Goal: Task Accomplishment & Management: Manage account settings

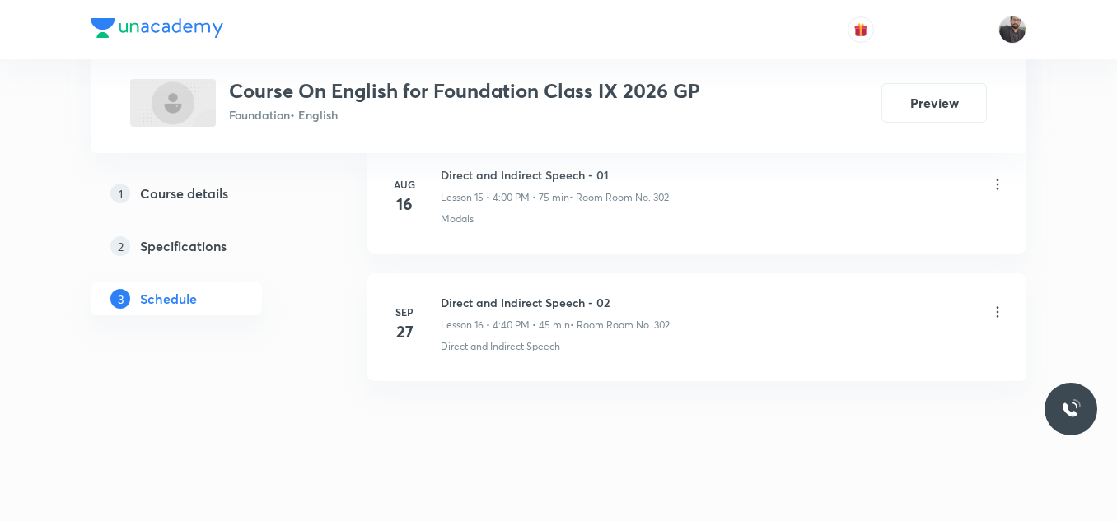
scroll to position [2841, 0]
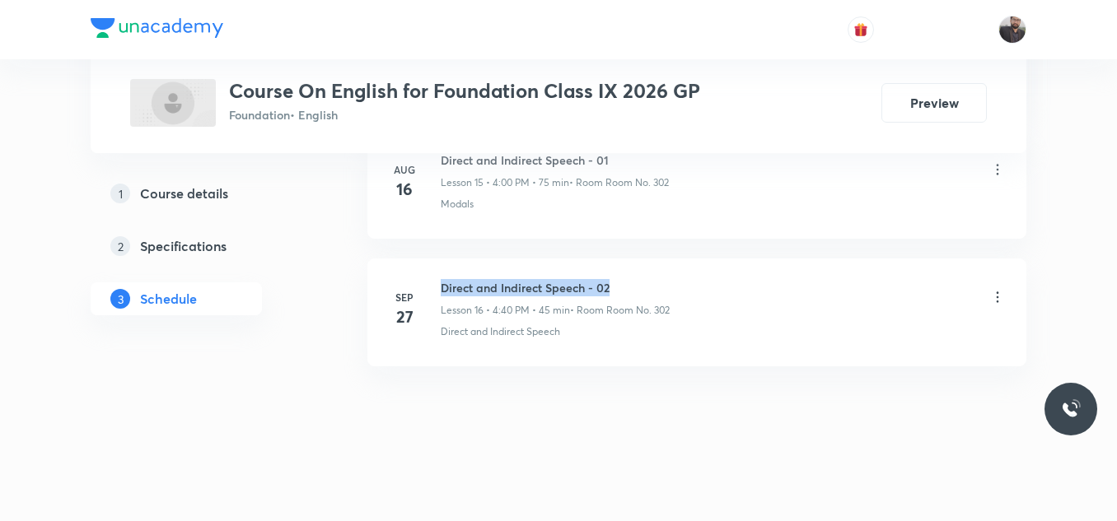
copy h6 "Direct and Indirect Speech - 02"
drag, startPoint x: 438, startPoint y: 285, endPoint x: 688, endPoint y: 259, distance: 251.6
click at [688, 259] on li "Sep 27 Direct and Indirect Speech - 02 Lesson 16 • 4:40 PM • 45 min • Room Room…" at bounding box center [696, 313] width 659 height 108
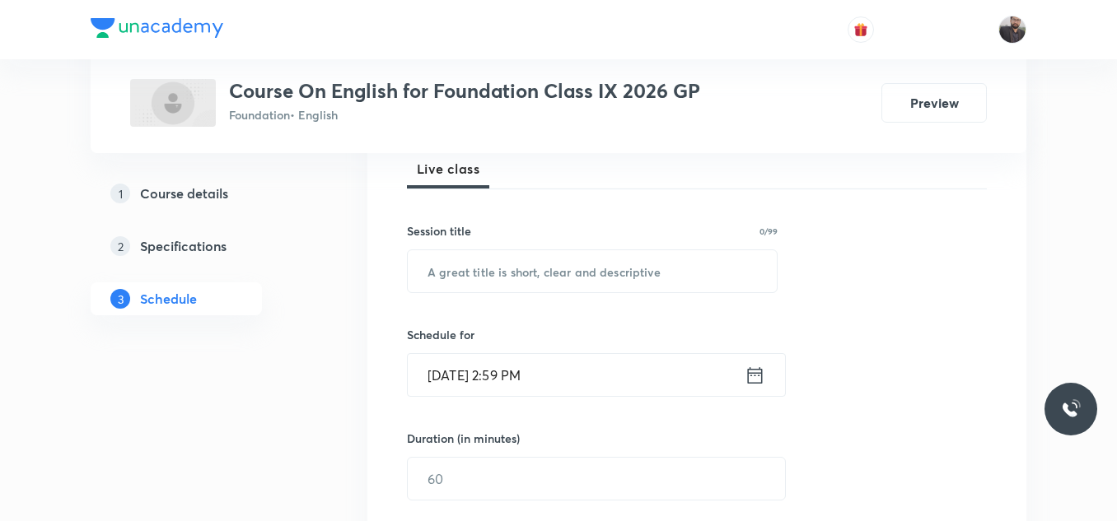
scroll to position [245, 0]
paste input "Direct and Indirect Speech - 02"
click at [690, 276] on input "text" at bounding box center [592, 270] width 369 height 42
type input "Direct and Indirect Speech - 03"
click at [595, 379] on input "Oct 4, 2025, 2:59 PM" at bounding box center [576, 374] width 337 height 42
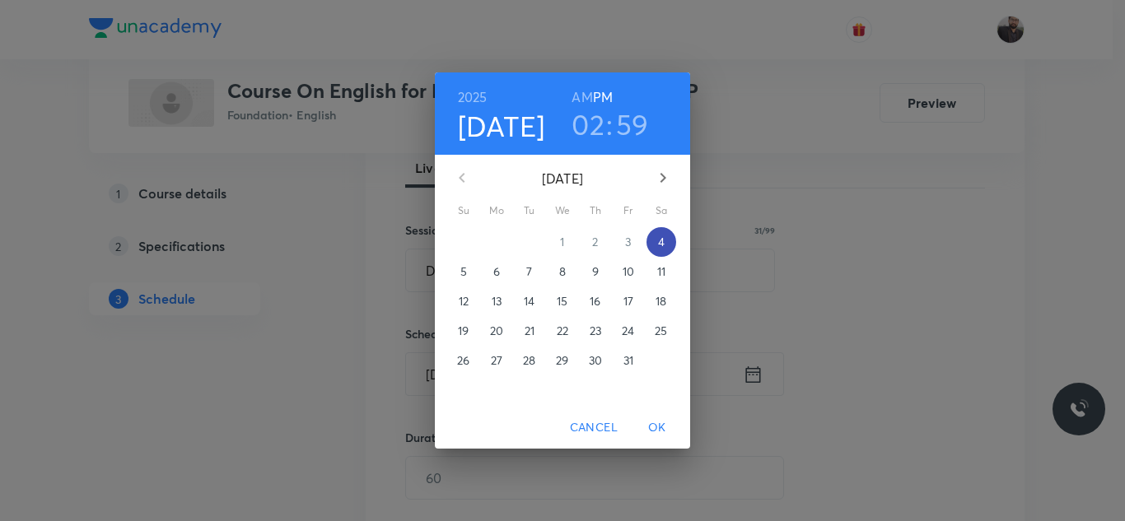
click at [664, 249] on p "4" at bounding box center [661, 242] width 7 height 16
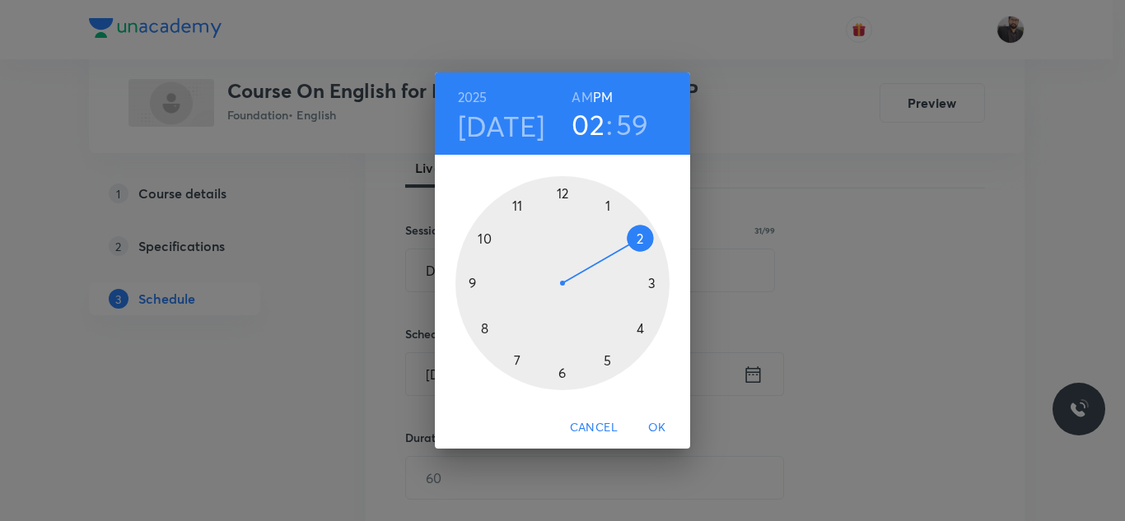
click at [658, 282] on div at bounding box center [562, 283] width 214 height 214
click at [462, 287] on div at bounding box center [562, 283] width 214 height 214
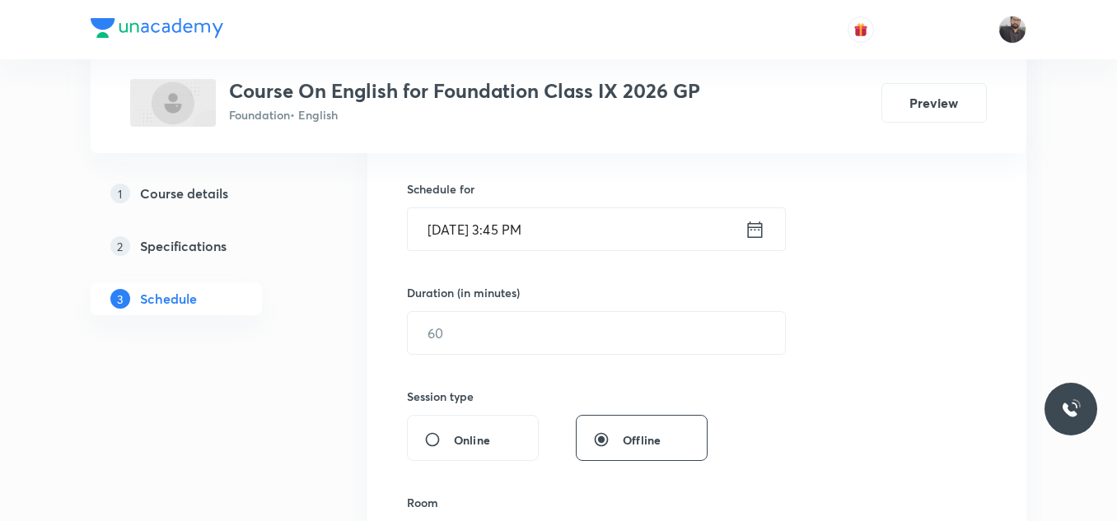
scroll to position [396, 0]
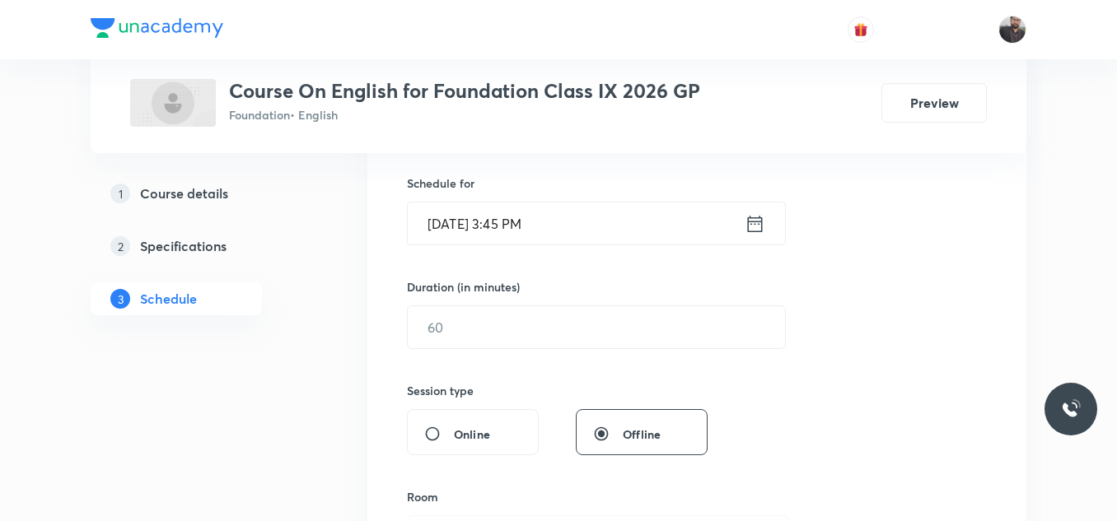
click at [578, 226] on input "Oct 4, 2025, 3:45 PM" at bounding box center [576, 224] width 337 height 42
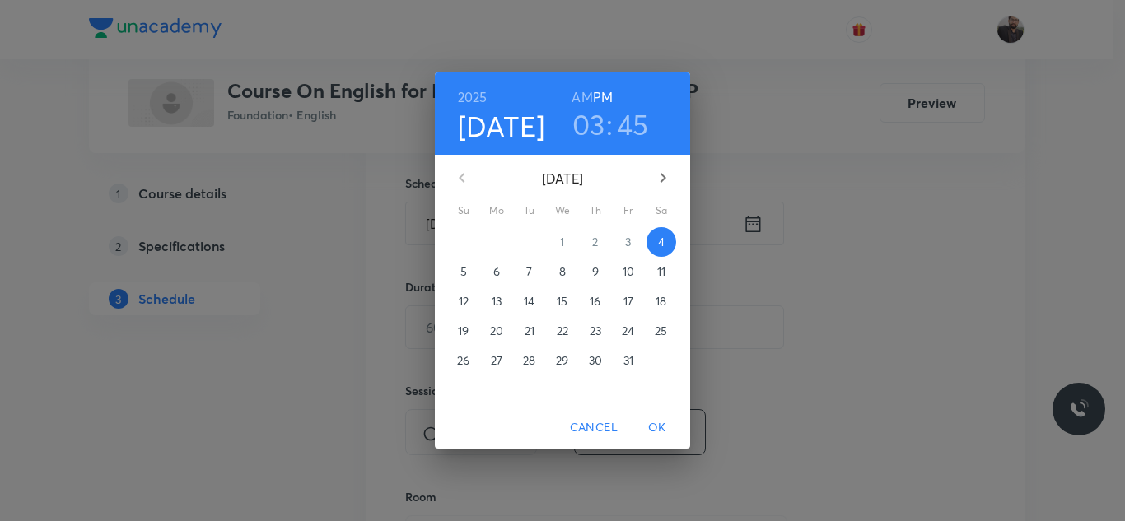
click at [599, 114] on h3 "03" at bounding box center [588, 124] width 33 height 35
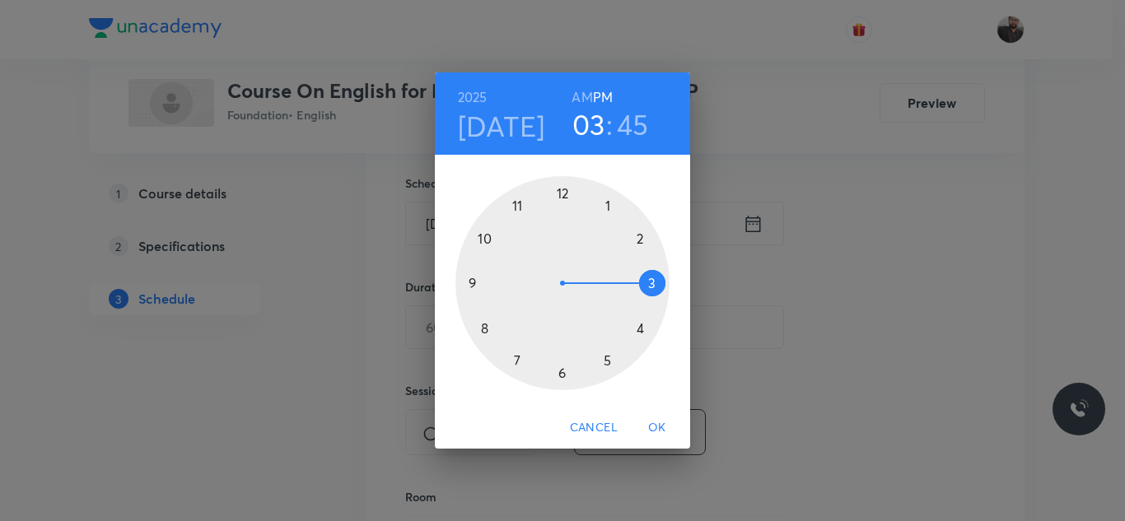
click at [639, 326] on div at bounding box center [562, 283] width 214 height 214
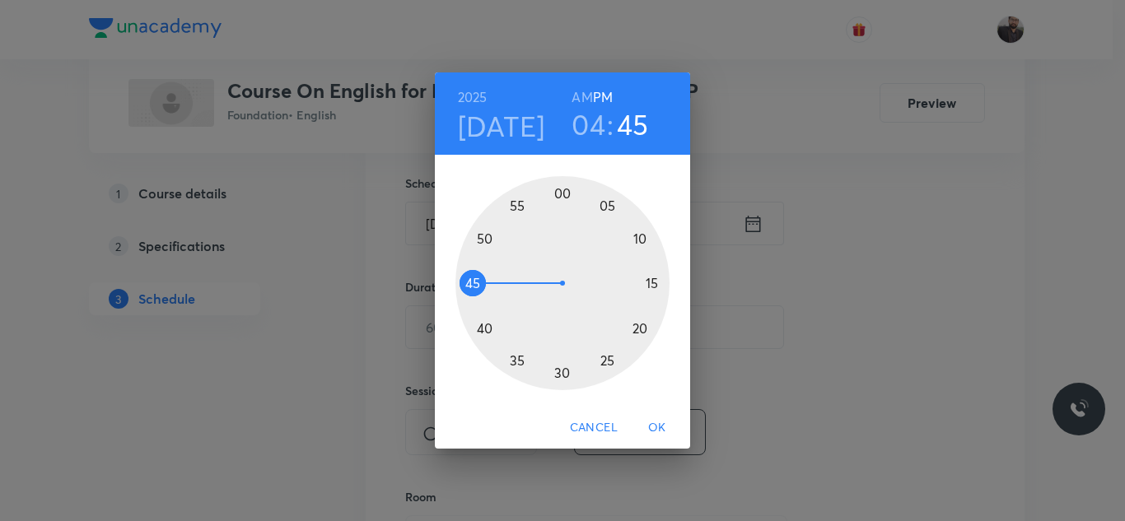
click at [564, 195] on div at bounding box center [562, 283] width 214 height 214
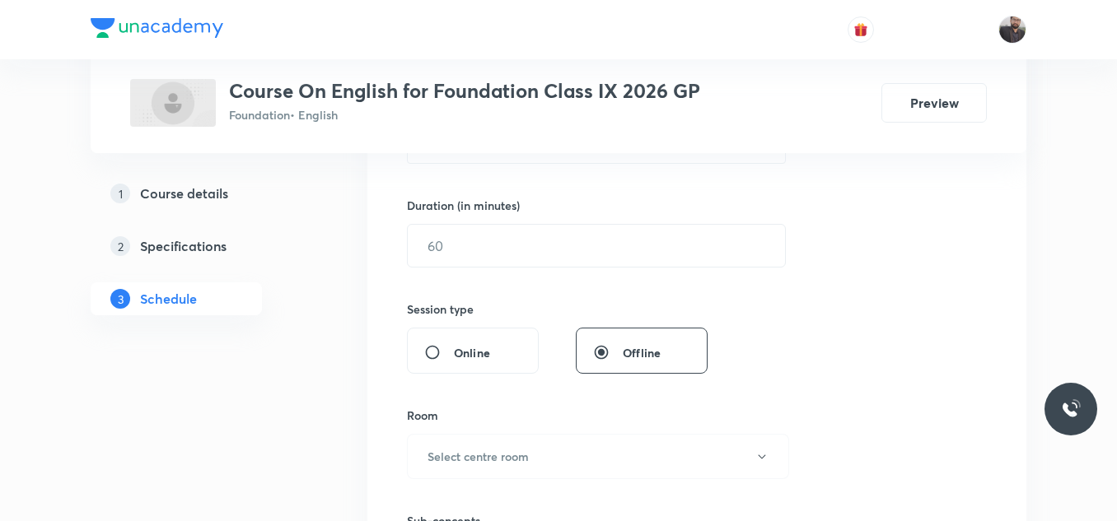
scroll to position [473, 0]
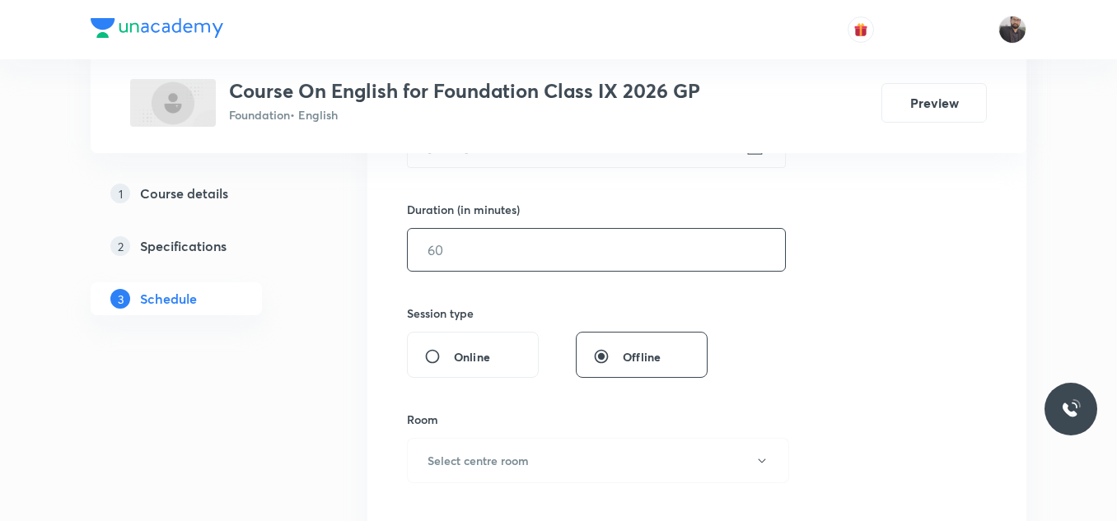
click at [551, 248] on input "text" at bounding box center [596, 250] width 377 height 42
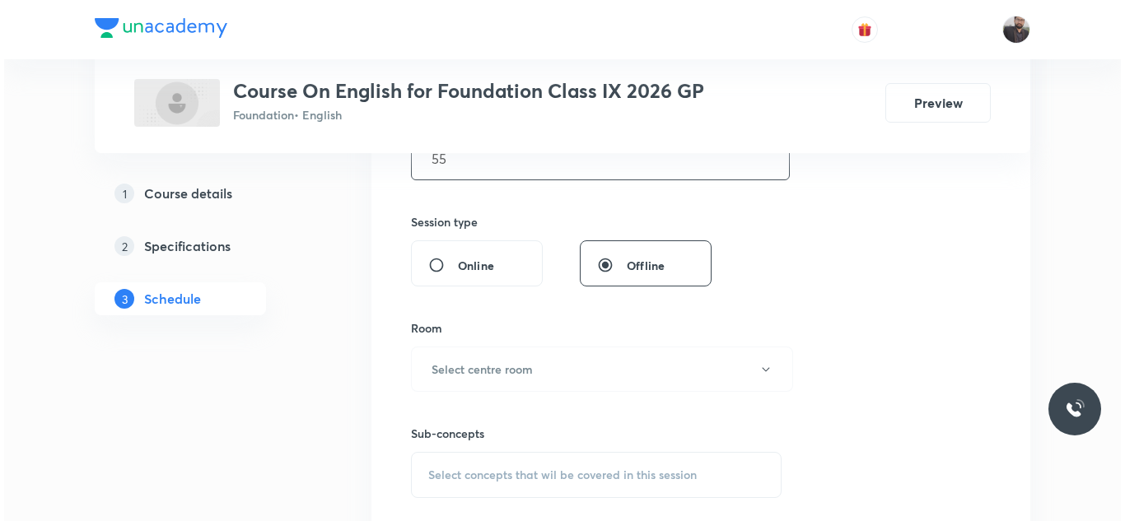
scroll to position [567, 0]
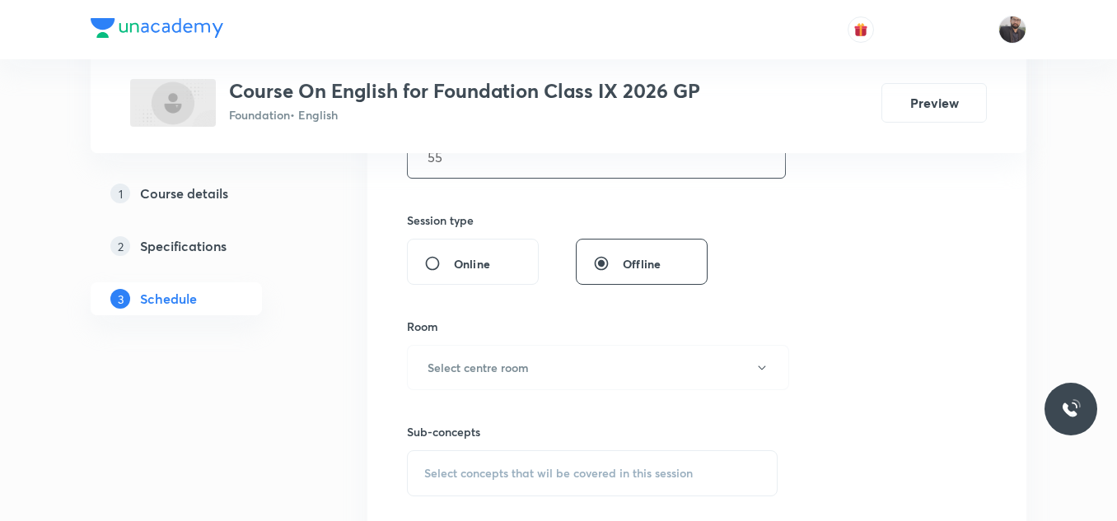
type input "55"
click at [590, 381] on button "Select centre room" at bounding box center [598, 367] width 382 height 45
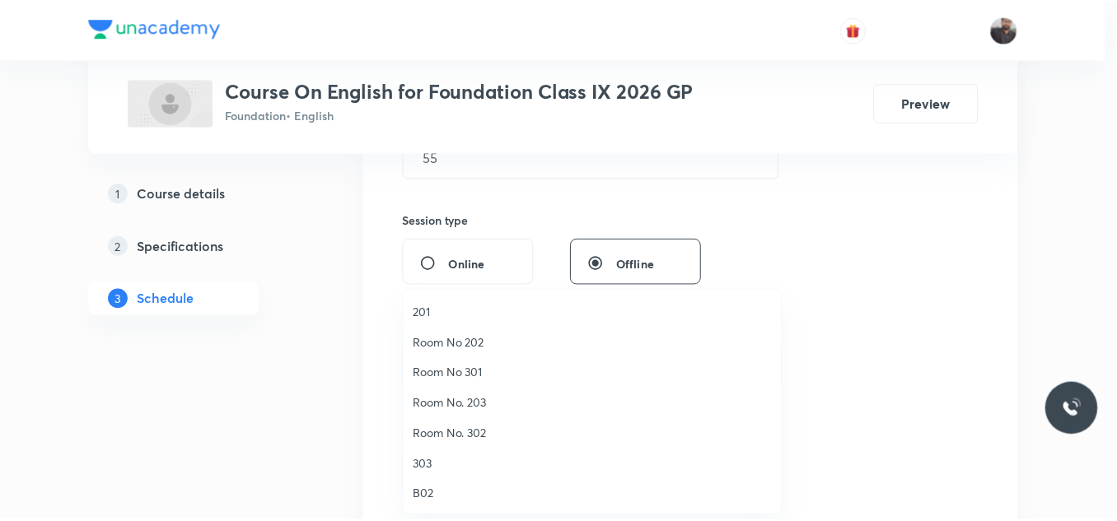
scroll to position [94, 0]
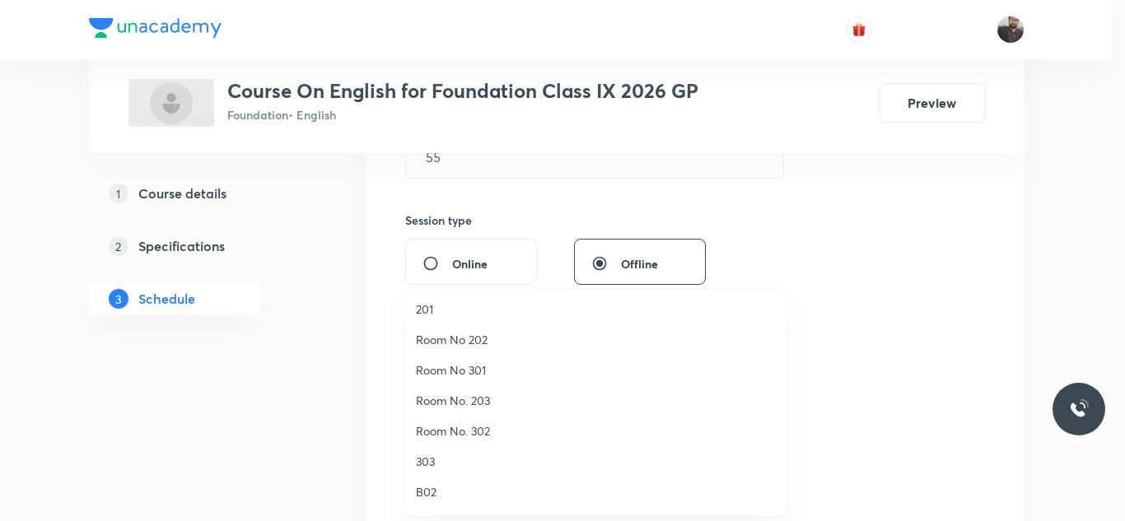
click at [469, 430] on span "Room No. 302" at bounding box center [596, 430] width 361 height 17
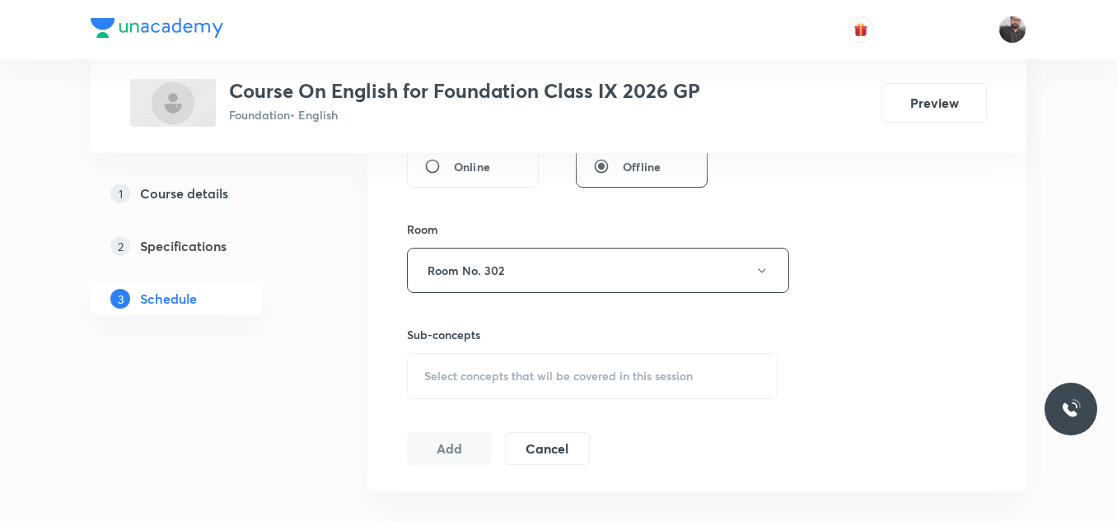
scroll to position [664, 0]
click at [511, 359] on div "Select concepts that wil be covered in this session" at bounding box center [592, 375] width 371 height 46
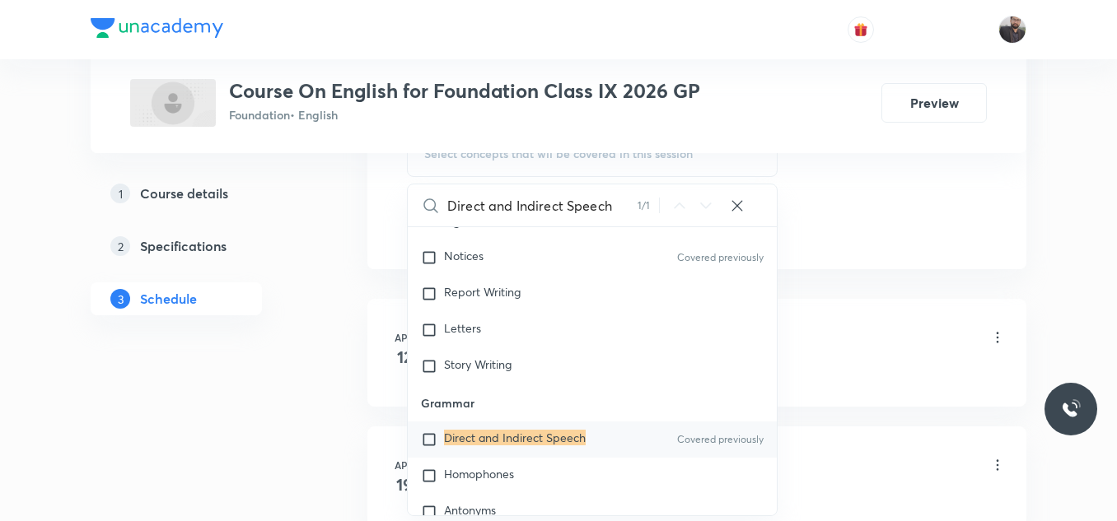
scroll to position [887, 0]
type input "Direct and Indirect Speech"
click at [511, 442] on mark "Direct and Indirect Speech" at bounding box center [515, 437] width 142 height 16
checkbox input "true"
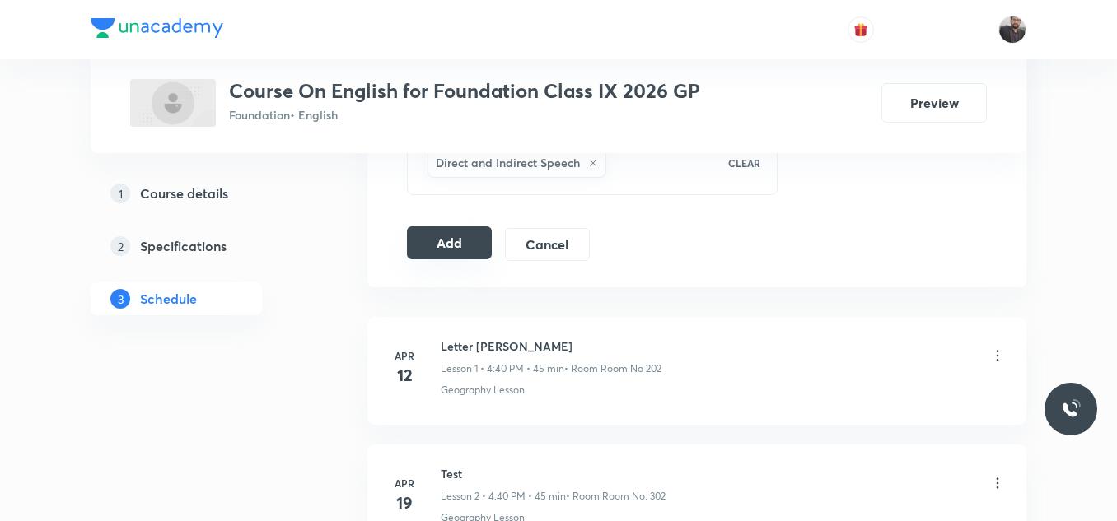
click at [484, 240] on button "Add" at bounding box center [449, 242] width 85 height 33
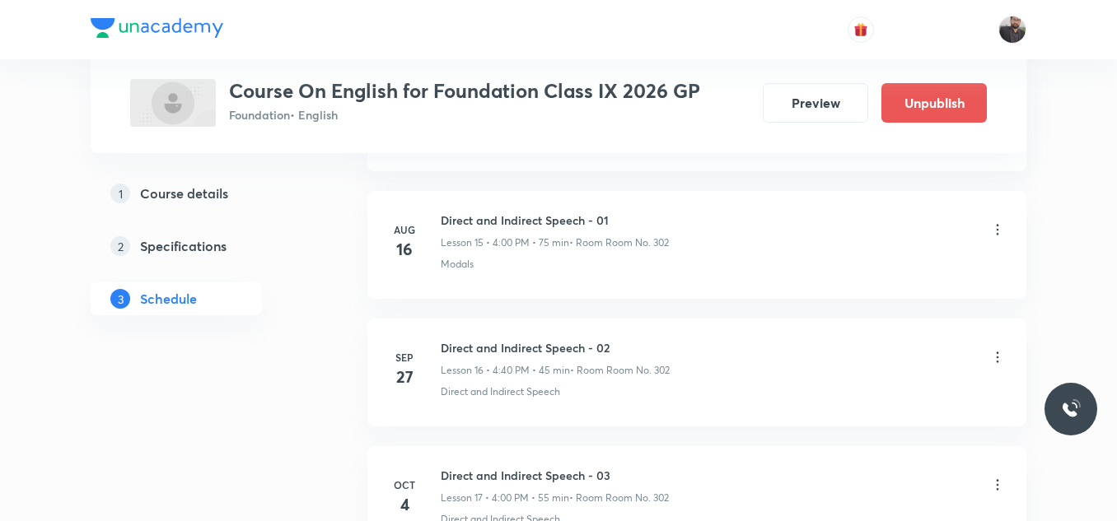
scroll to position [2212, 0]
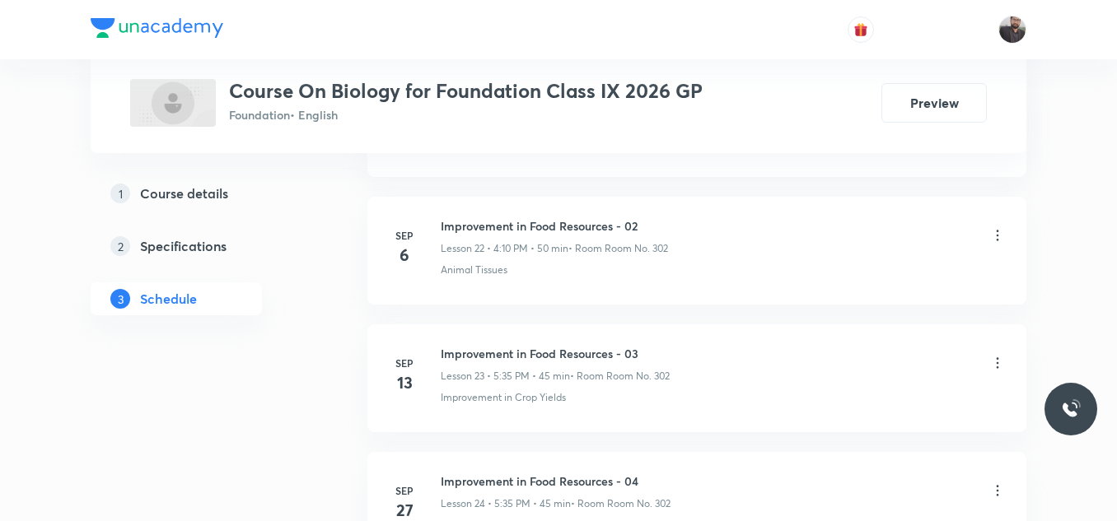
scroll to position [3862, 0]
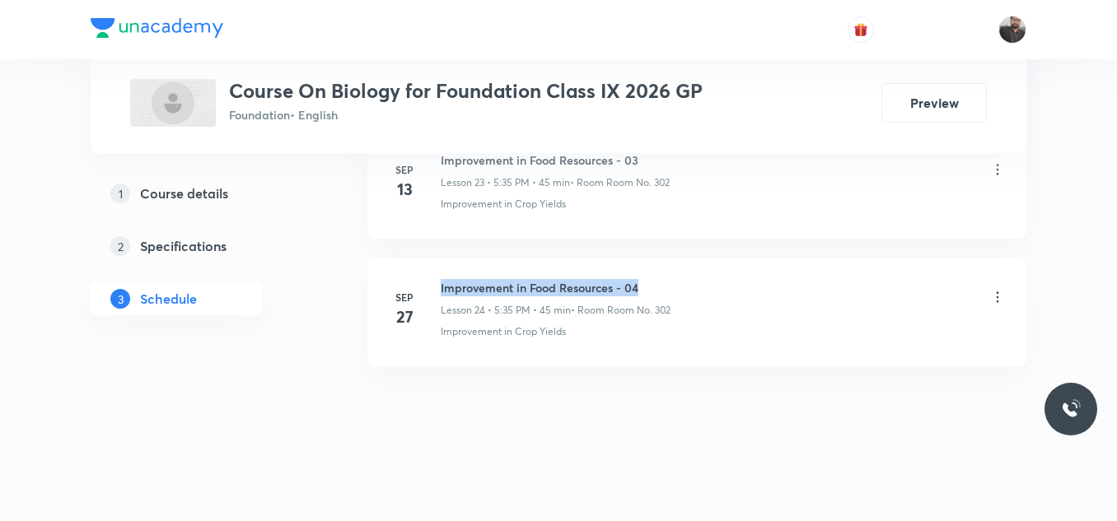
drag, startPoint x: 441, startPoint y: 285, endPoint x: 785, endPoint y: 245, distance: 345.6
copy h6 "Improvement in Food Resources - 04"
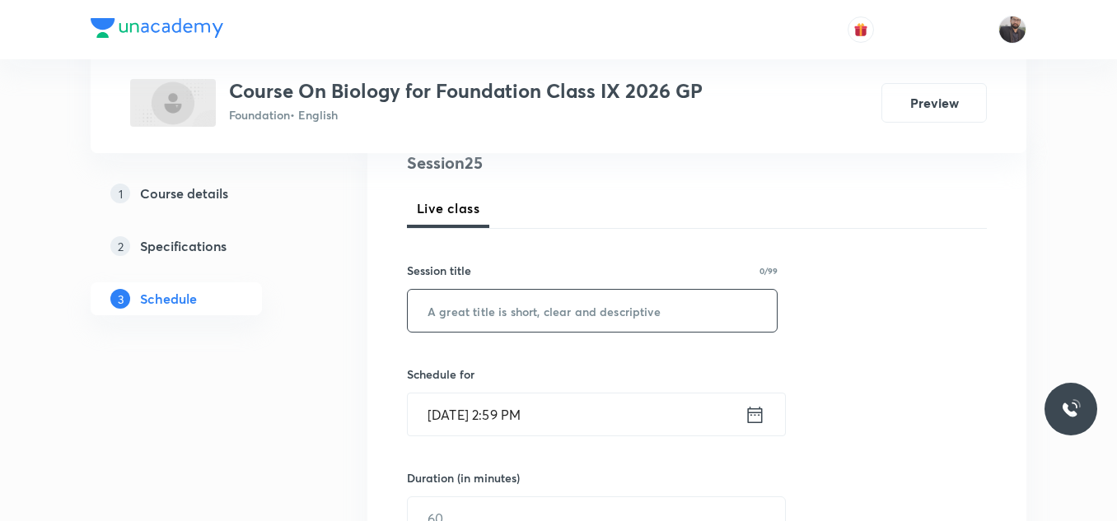
scroll to position [206, 0]
click at [619, 314] on input "text" at bounding box center [592, 310] width 369 height 42
paste input "Improvement in Food Resources - 04"
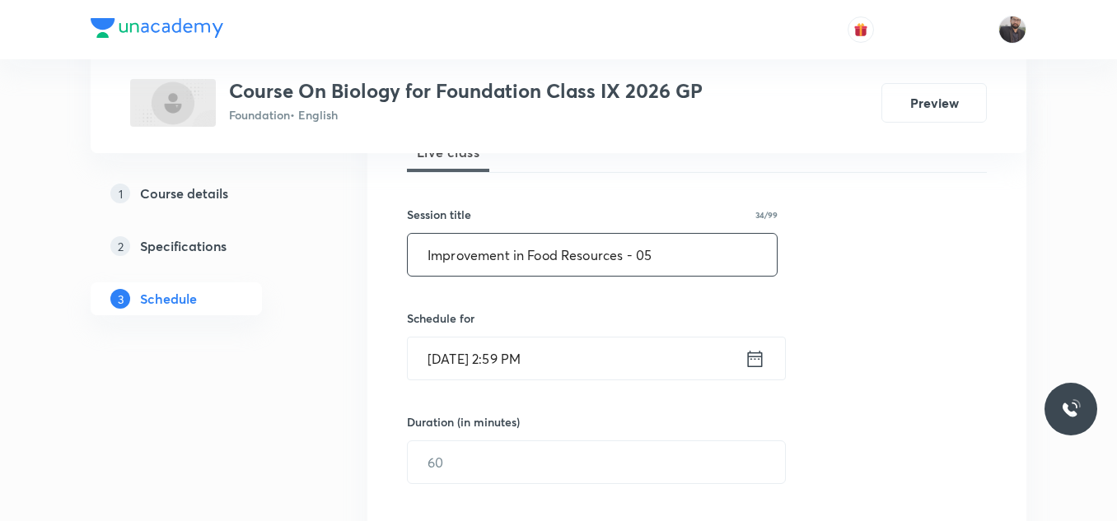
scroll to position [272, 0]
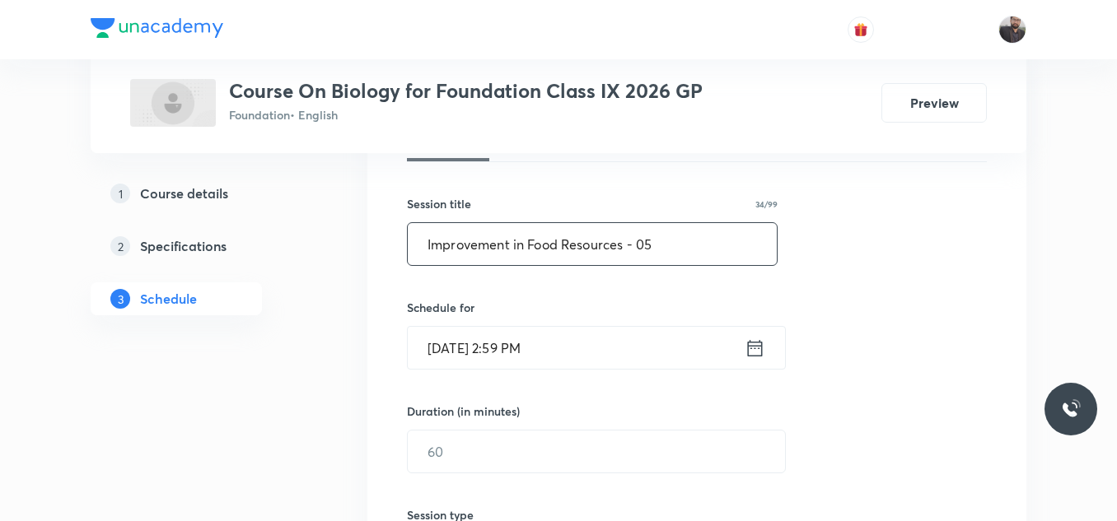
type input "Improvement in Food Resources - 05"
click at [604, 370] on div "Session 25 Live class Session title 34/99 Improvement in Food Resources - 05 ​ …" at bounding box center [697, 470] width 580 height 773
click at [587, 355] on input "Oct 4, 2025, 2:59 PM" at bounding box center [576, 348] width 337 height 42
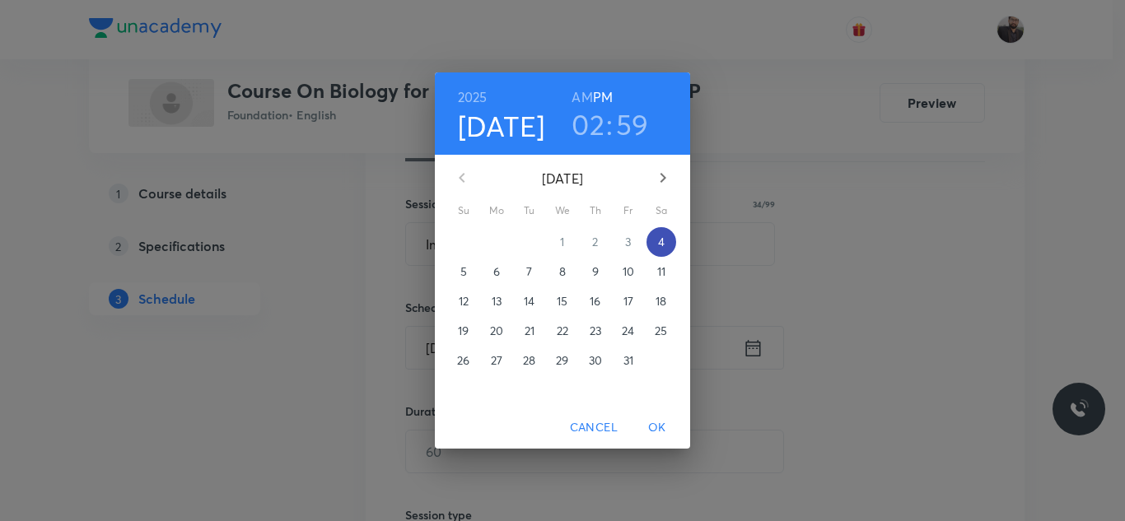
click at [655, 248] on span "4" at bounding box center [661, 242] width 30 height 16
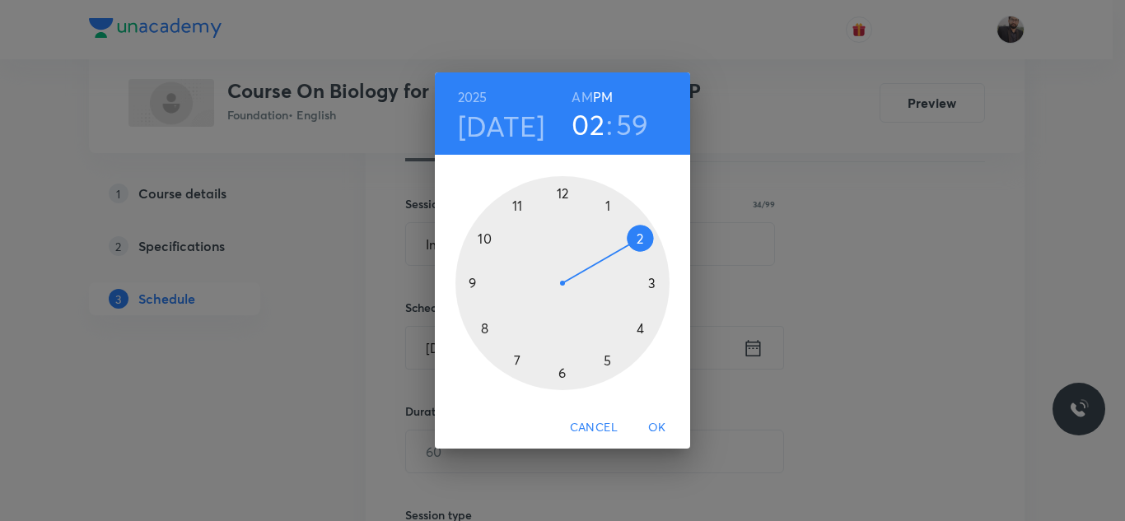
click at [607, 362] on div at bounding box center [562, 283] width 214 height 214
click at [636, 234] on div at bounding box center [562, 283] width 214 height 214
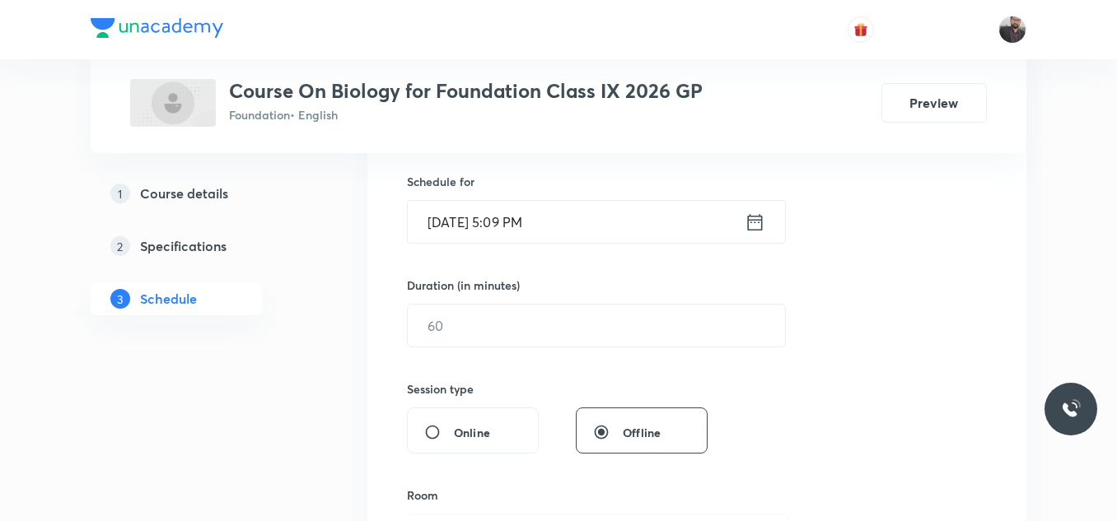
scroll to position [427, 0]
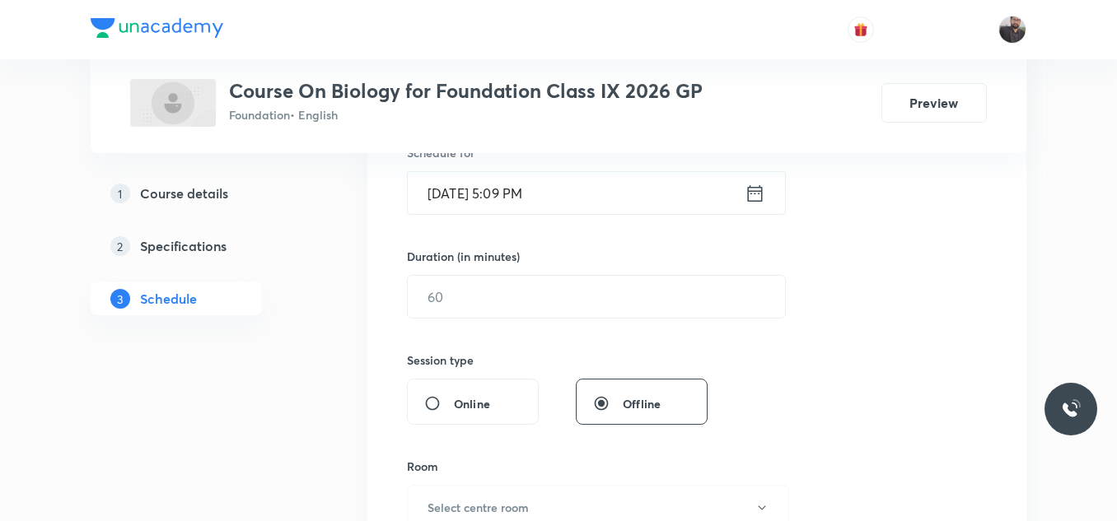
click at [600, 182] on input "Oct 4, 2025, 5:09 PM" at bounding box center [576, 193] width 337 height 42
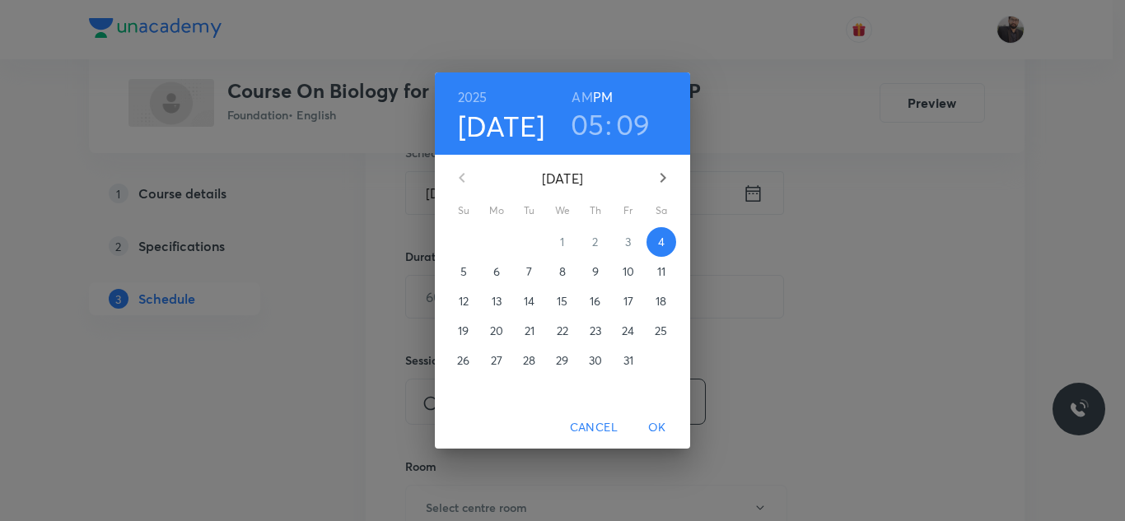
click at [622, 100] on div "2025 Oct 4 05 : 09 AM PM" at bounding box center [562, 114] width 229 height 56
click at [641, 127] on h3 "09" at bounding box center [633, 124] width 35 height 35
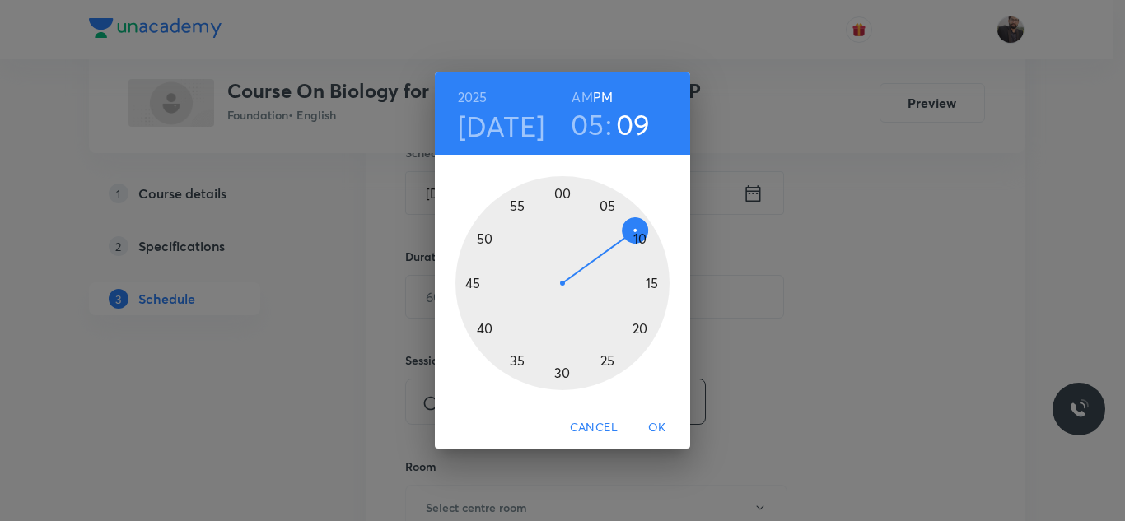
click at [635, 241] on div at bounding box center [562, 283] width 214 height 214
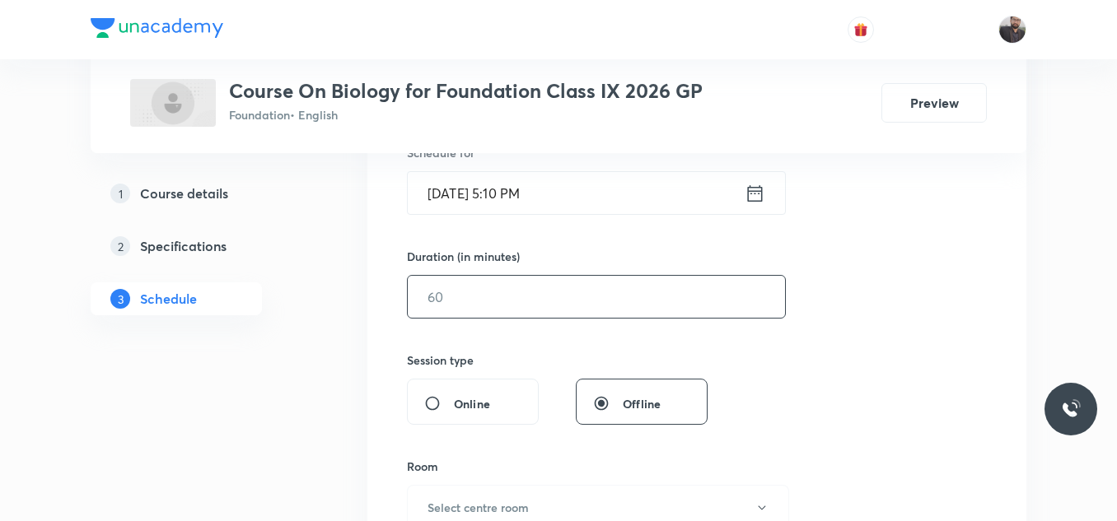
click at [561, 302] on input "text" at bounding box center [596, 297] width 377 height 42
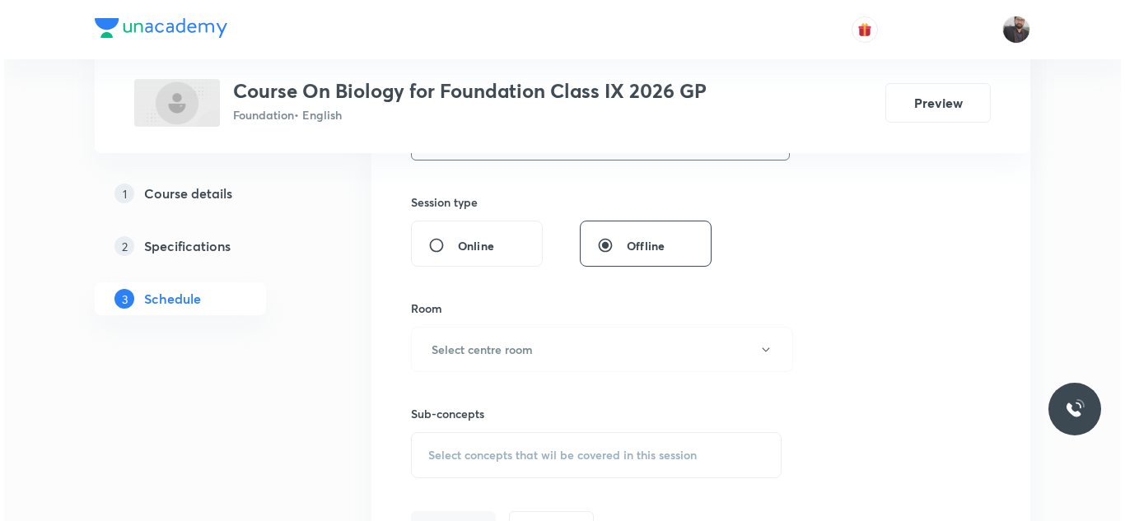
scroll to position [594, 0]
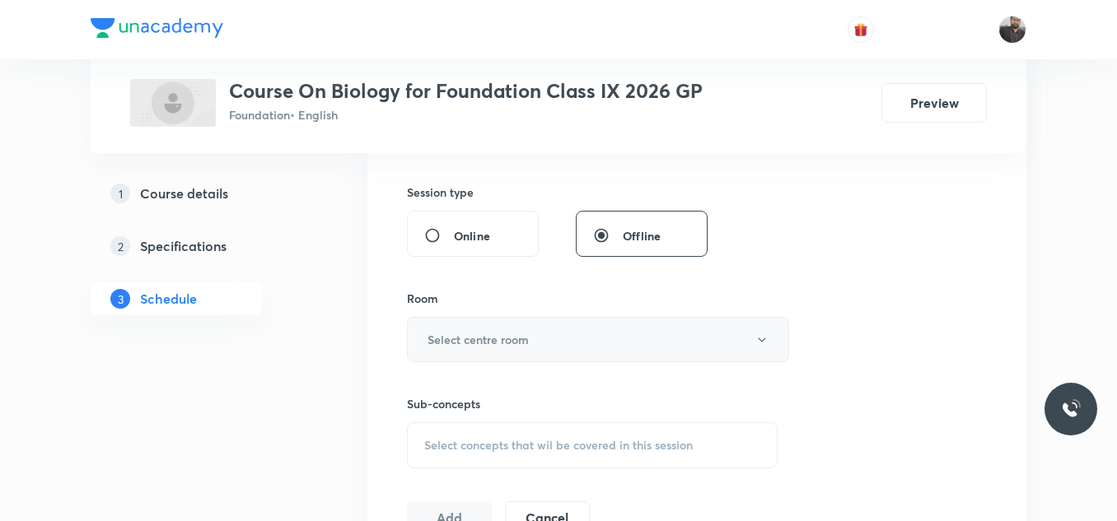
type input "55"
click at [562, 337] on button "Select centre room" at bounding box center [598, 339] width 382 height 45
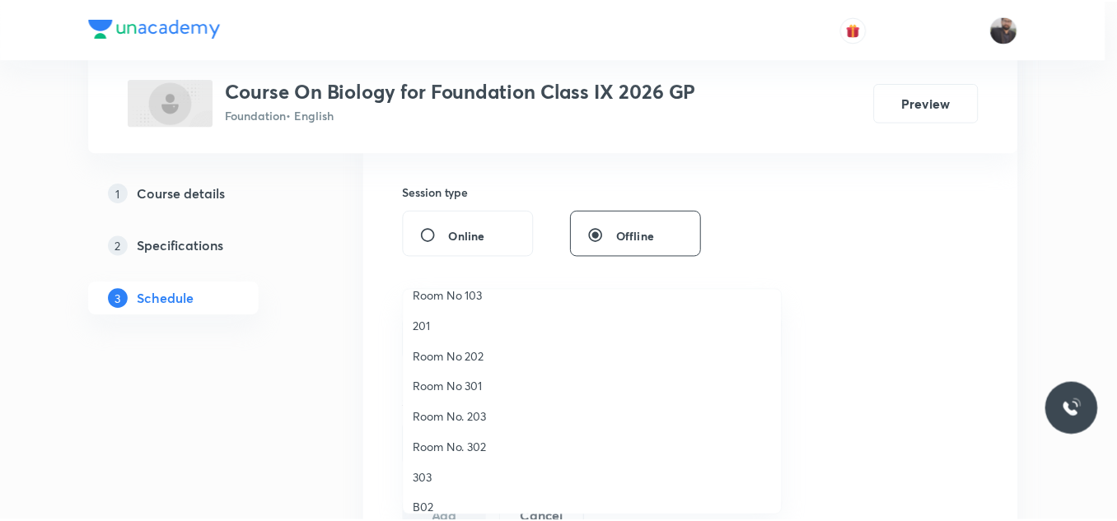
scroll to position [78, 0]
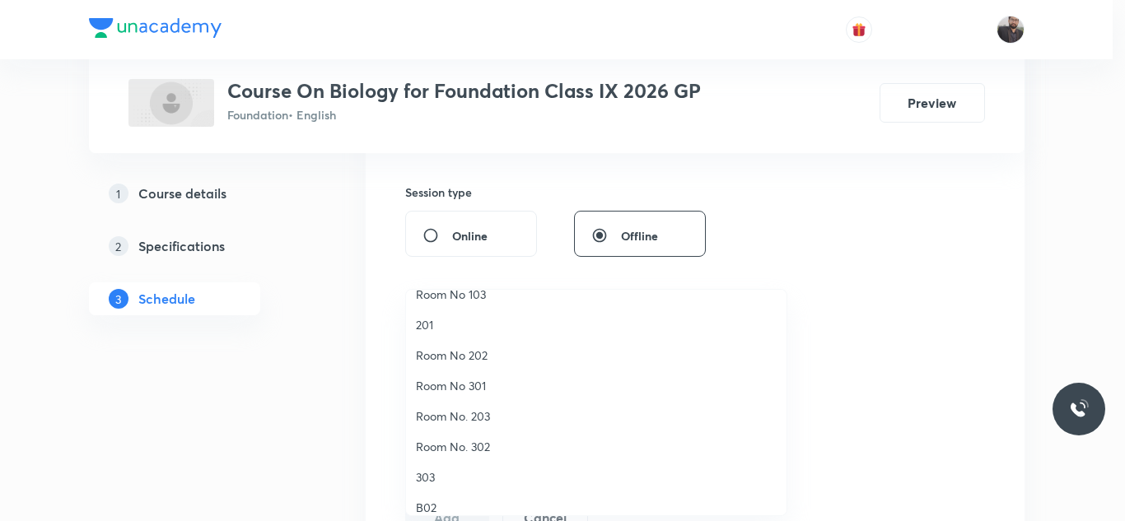
click at [471, 450] on span "Room No. 302" at bounding box center [596, 446] width 361 height 17
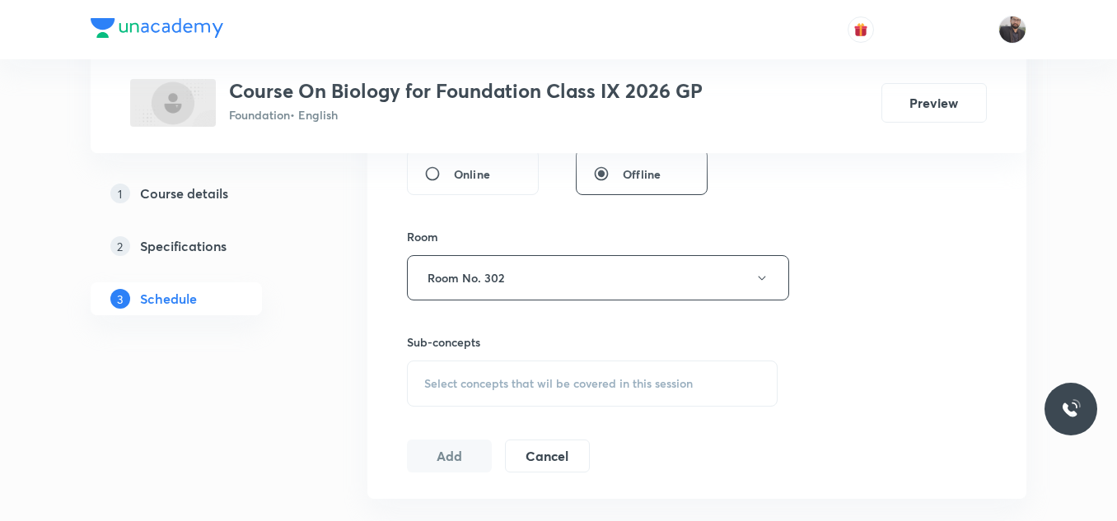
scroll to position [657, 0]
click at [456, 397] on div "Select concepts that wil be covered in this session" at bounding box center [592, 383] width 371 height 46
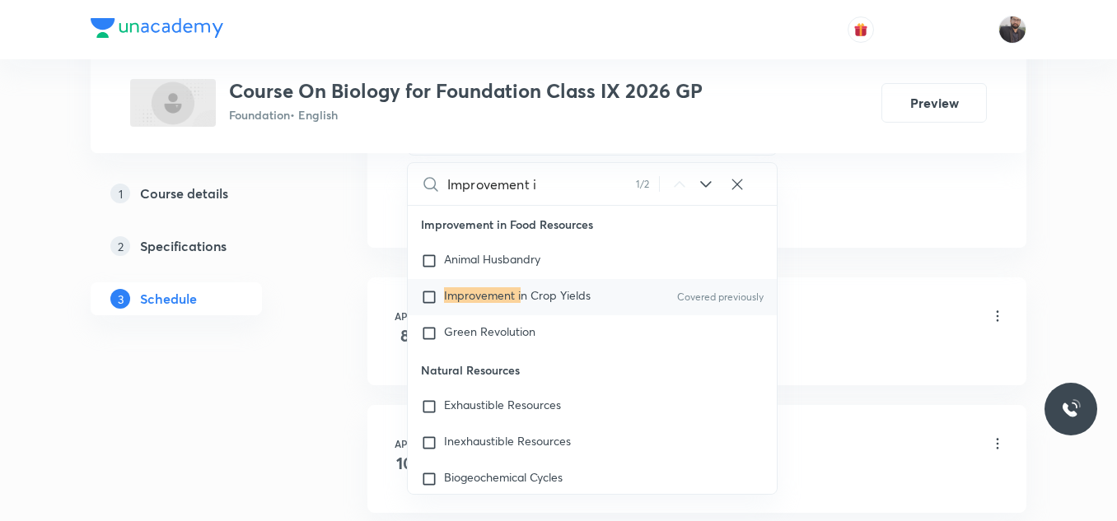
scroll to position [908, 0]
type input "Improvement i"
click at [476, 294] on mark "Improvement i" at bounding box center [482, 295] width 77 height 16
checkbox input "true"
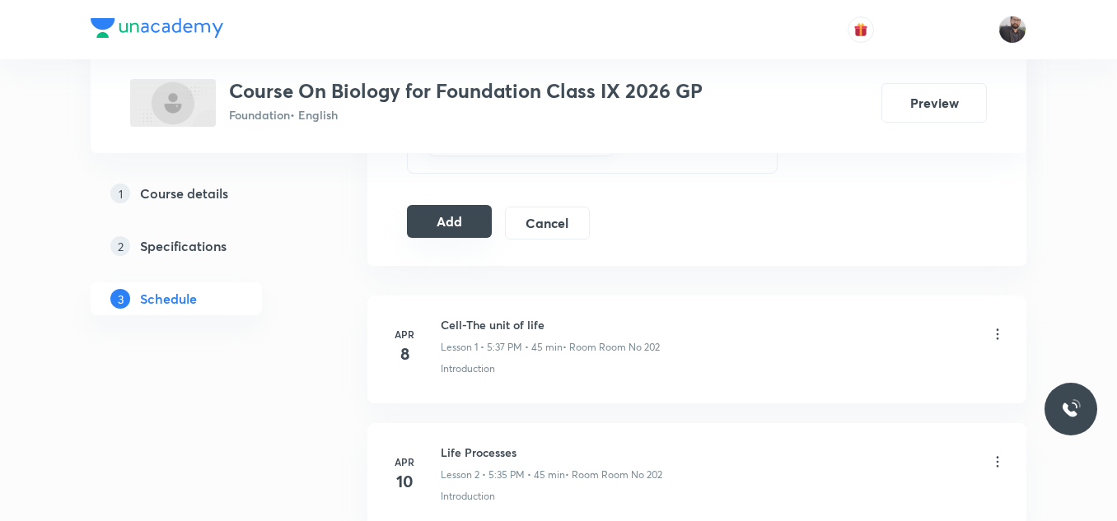
click at [477, 232] on button "Add" at bounding box center [449, 221] width 85 height 33
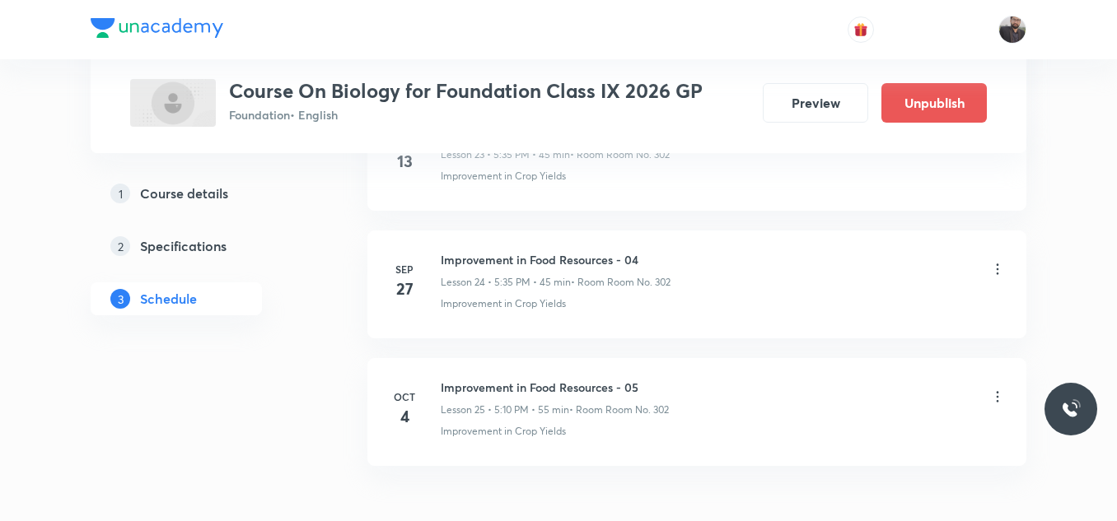
scroll to position [3233, 0]
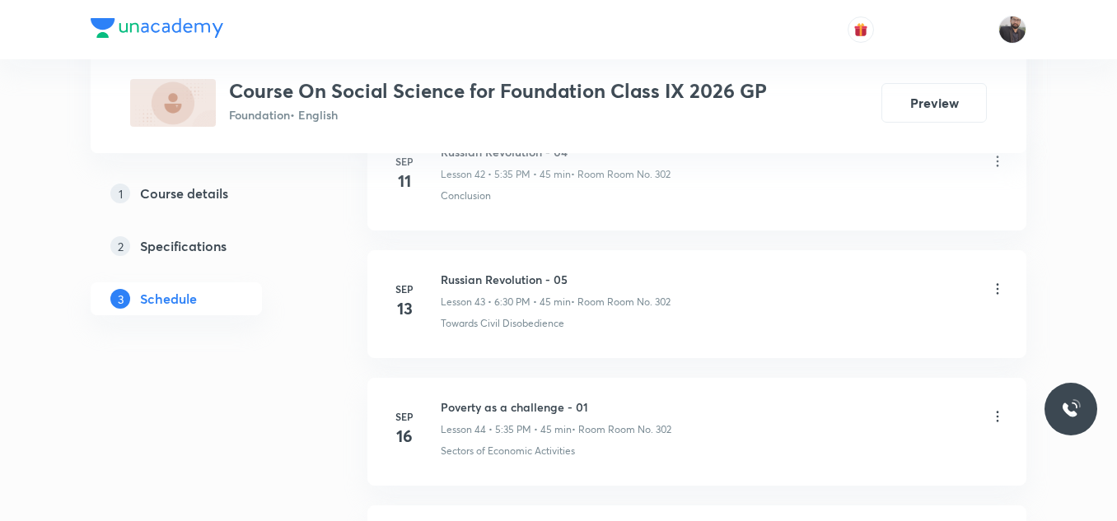
scroll to position [6797, 0]
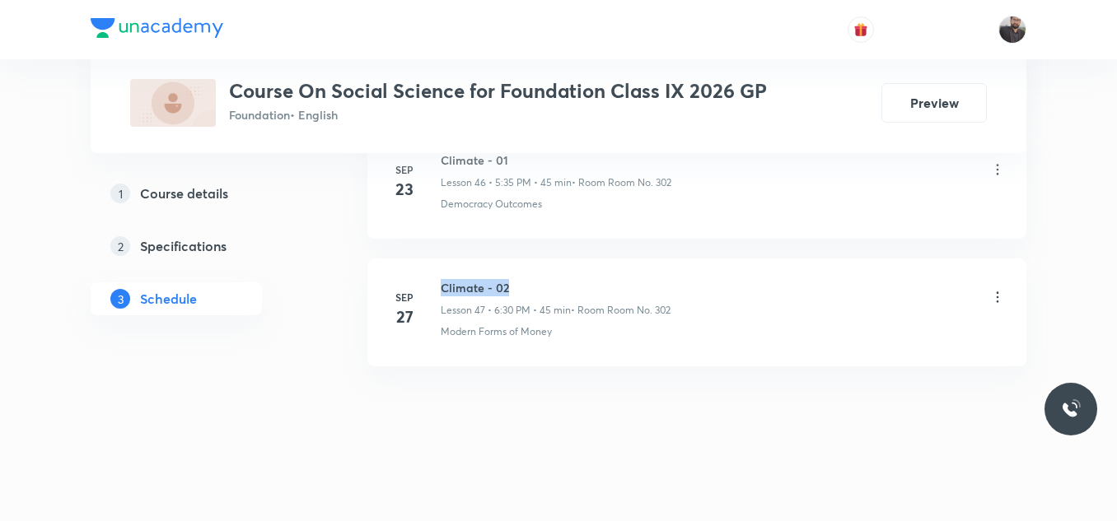
drag, startPoint x: 441, startPoint y: 283, endPoint x: 566, endPoint y: 280, distance: 125.2
click at [566, 280] on h6 "Climate - 02" at bounding box center [556, 287] width 230 height 17
copy h6 "Climate - 02"
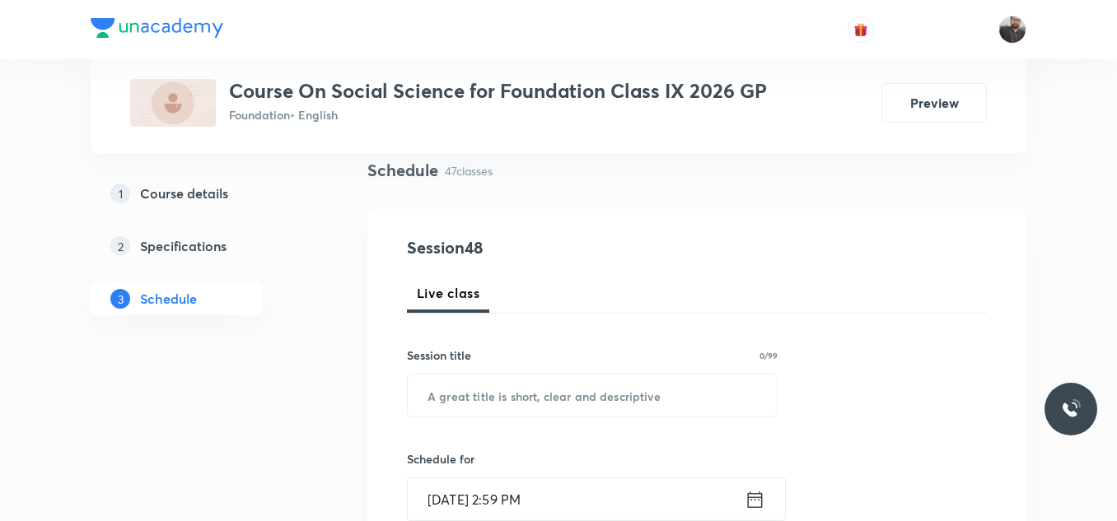
scroll to position [121, 0]
click at [525, 397] on input "text" at bounding box center [592, 395] width 369 height 42
paste input "Climate - 02"
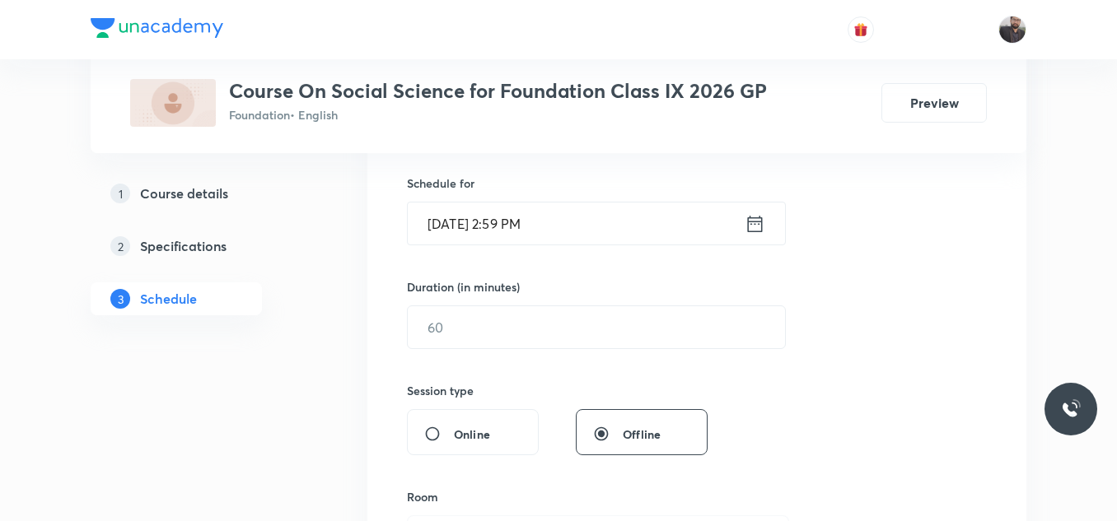
scroll to position [397, 0]
type input "Climate - 03"
click at [563, 231] on input "[DATE] 2:59 PM" at bounding box center [576, 223] width 337 height 42
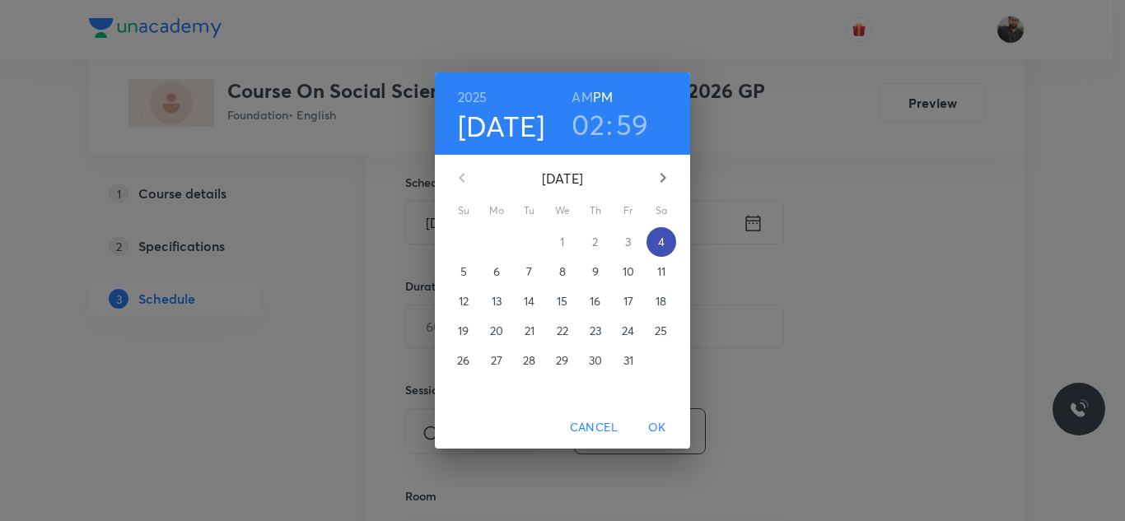
click at [662, 240] on p "4" at bounding box center [661, 242] width 7 height 16
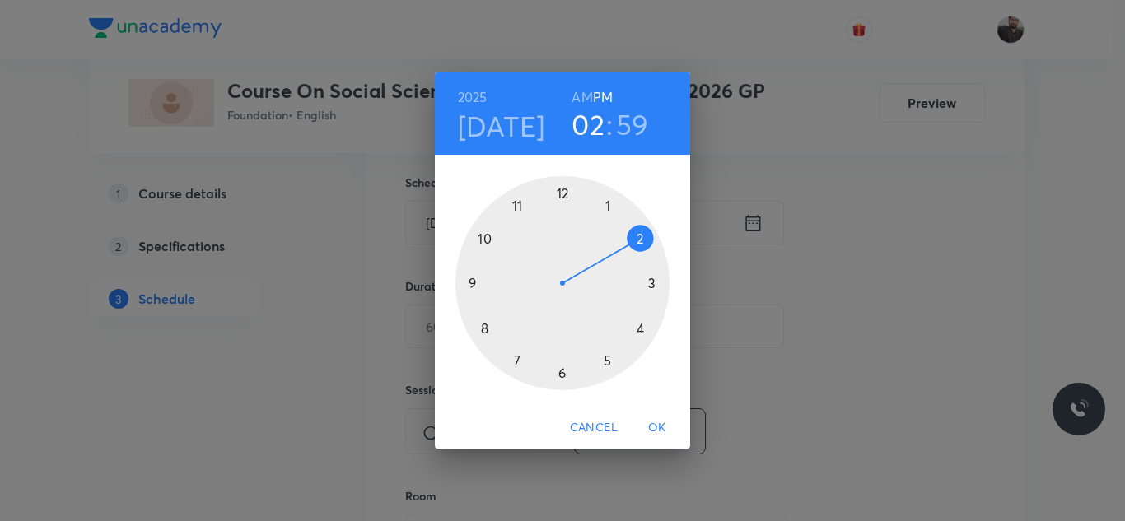
click at [563, 381] on div at bounding box center [562, 283] width 214 height 214
click at [646, 334] on div at bounding box center [562, 283] width 214 height 214
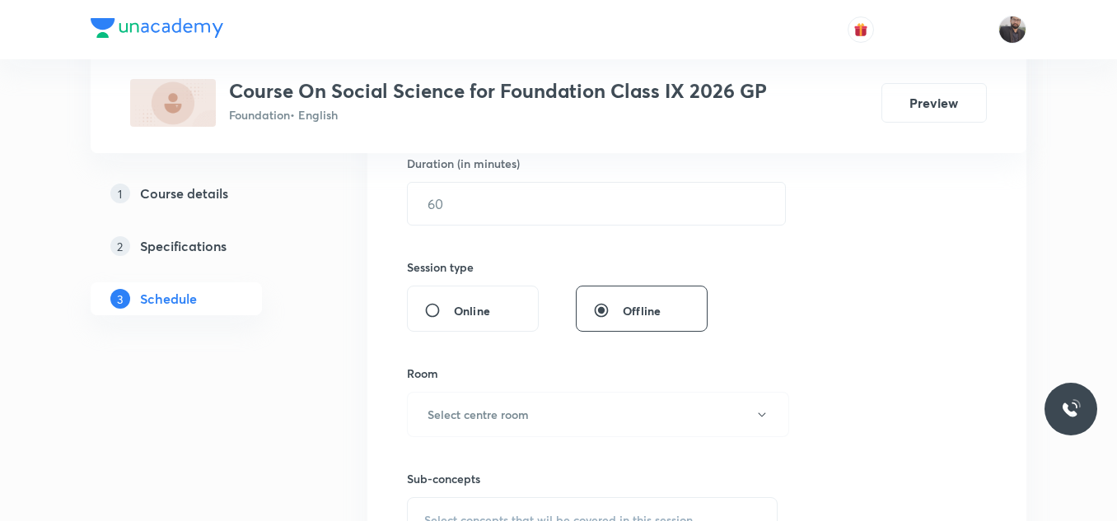
scroll to position [520, 0]
click at [539, 212] on input "text" at bounding box center [596, 203] width 377 height 42
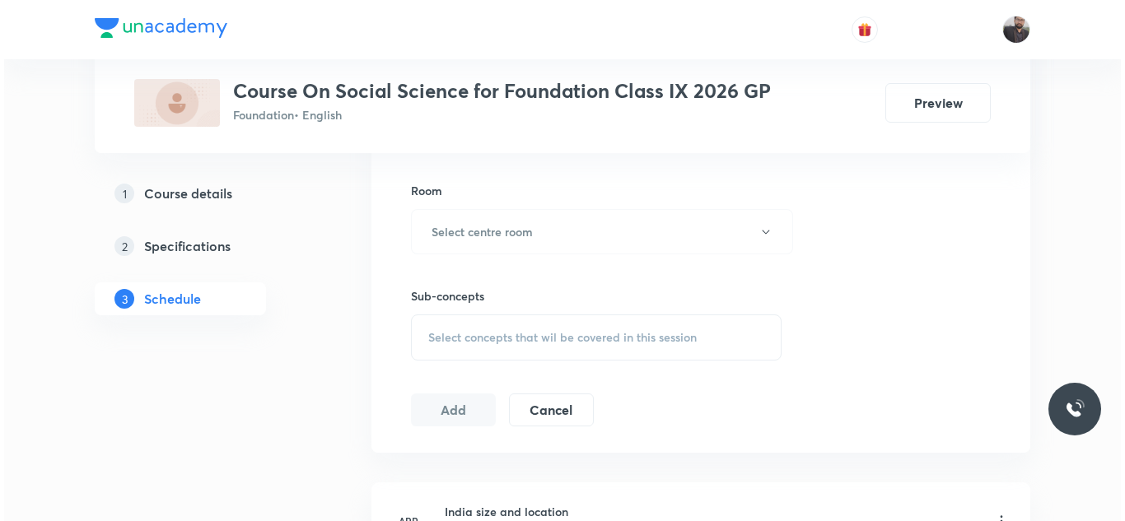
scroll to position [704, 0]
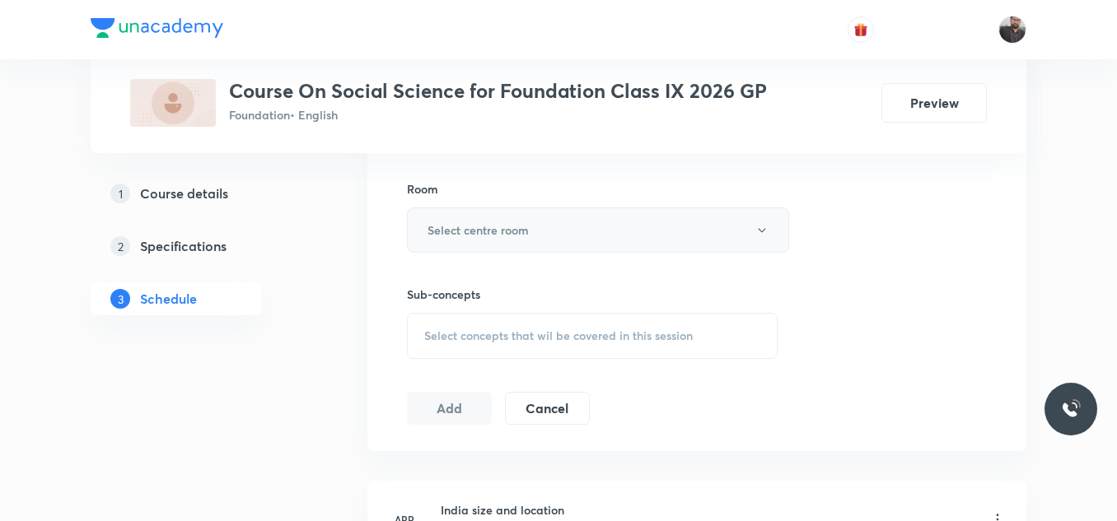
type input "55"
click at [552, 237] on button "Select centre room" at bounding box center [598, 229] width 382 height 45
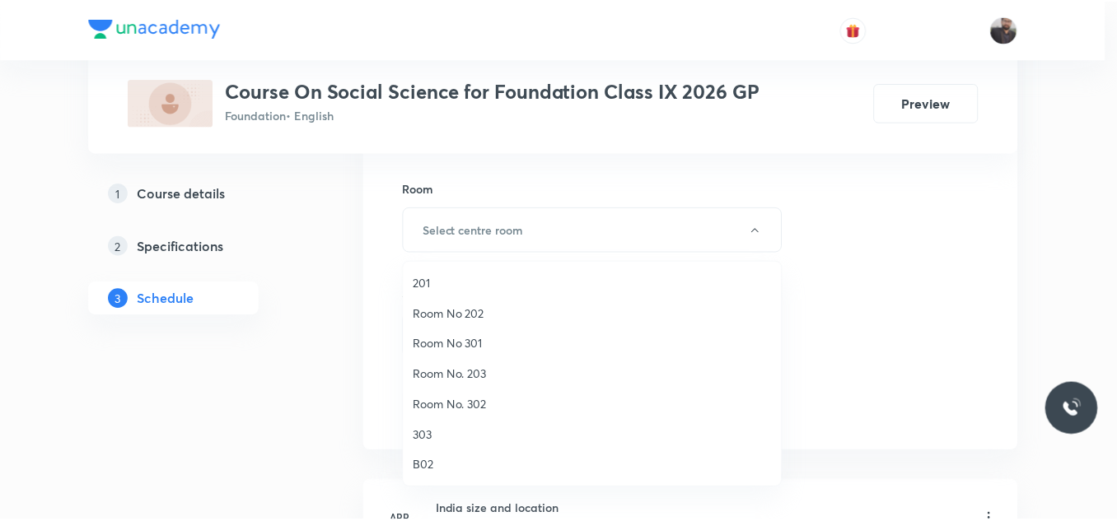
scroll to position [102, 0]
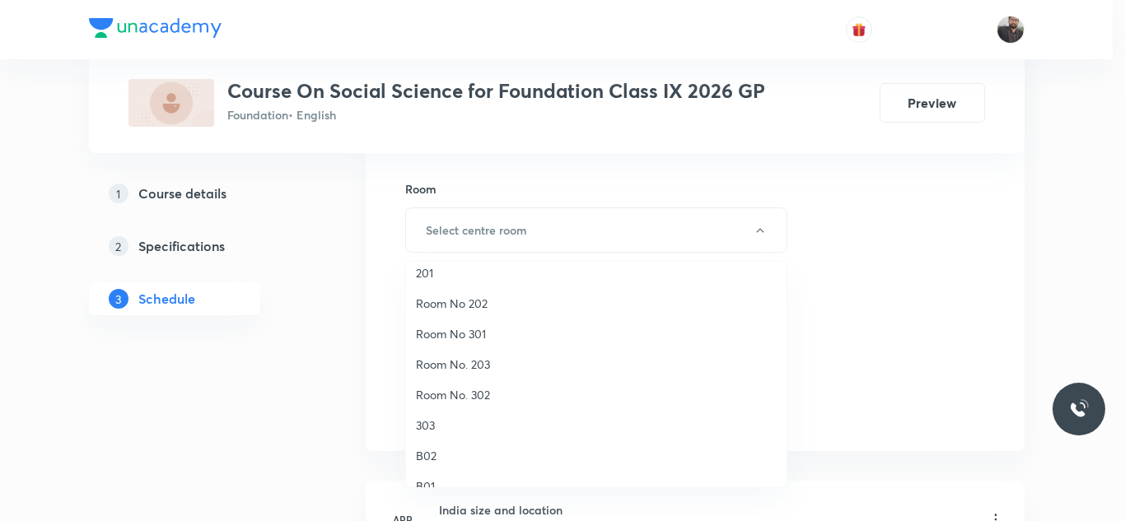
click at [458, 402] on span "Room No. 302" at bounding box center [596, 394] width 361 height 17
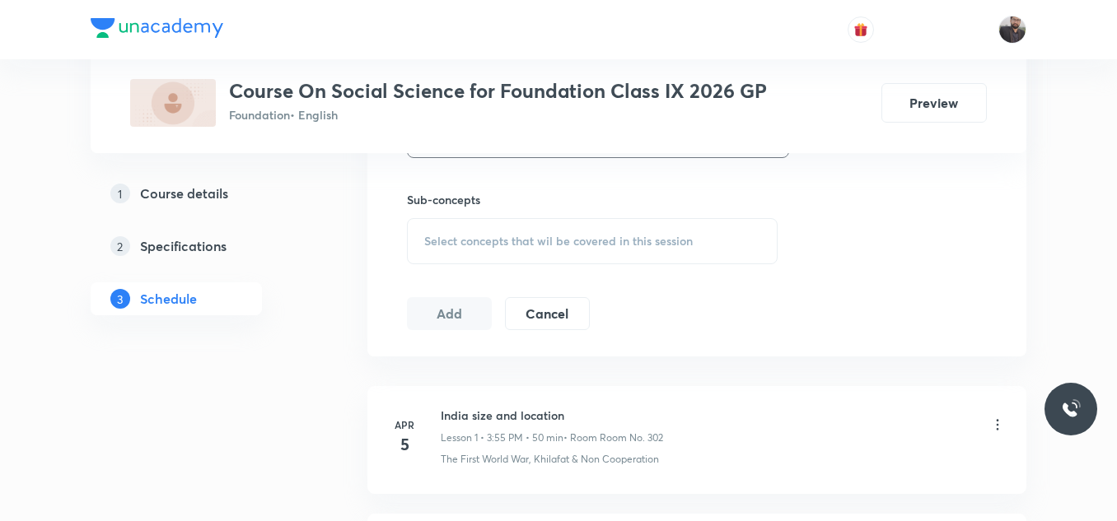
scroll to position [800, 0]
click at [474, 230] on div "Select concepts that wil be covered in this session" at bounding box center [592, 240] width 371 height 46
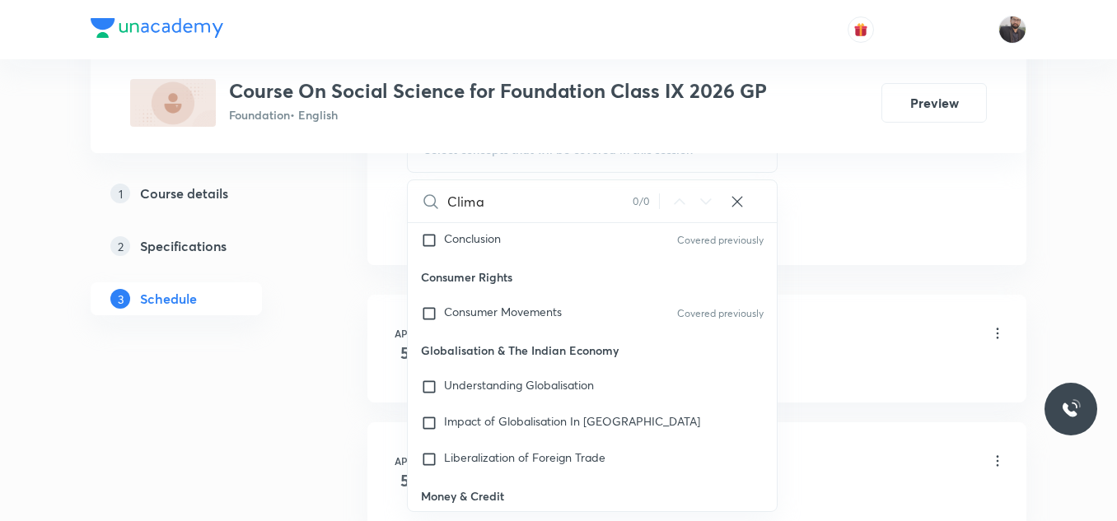
scroll to position [203, 0]
type input "Clima"
click at [518, 311] on span "Consumer Movements" at bounding box center [503, 311] width 118 height 16
checkbox input "true"
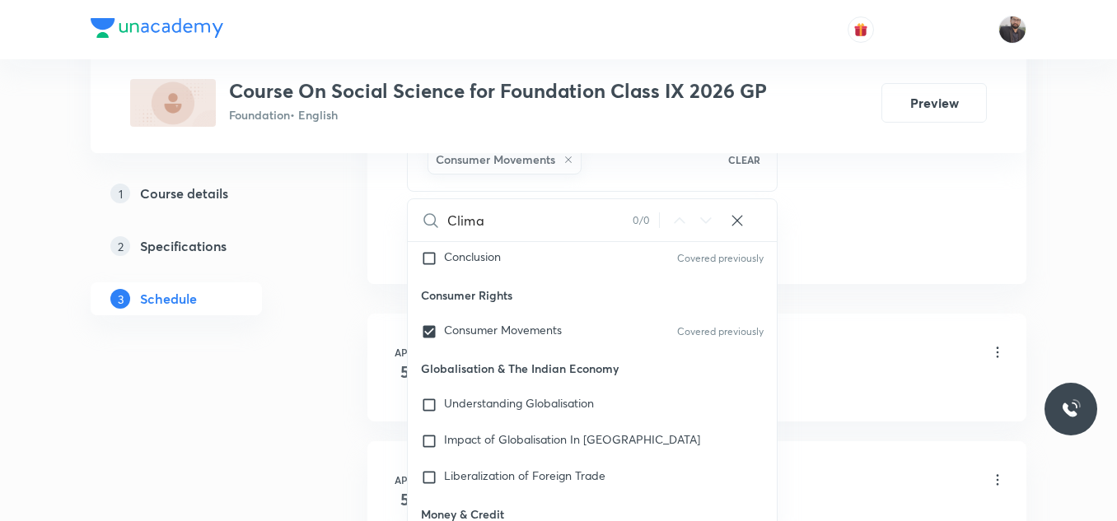
click at [893, 318] on li "Apr 5 India size and location Lesson 1 • 3:55 PM • 50 min • Room Room No. 302 T…" at bounding box center [696, 368] width 659 height 108
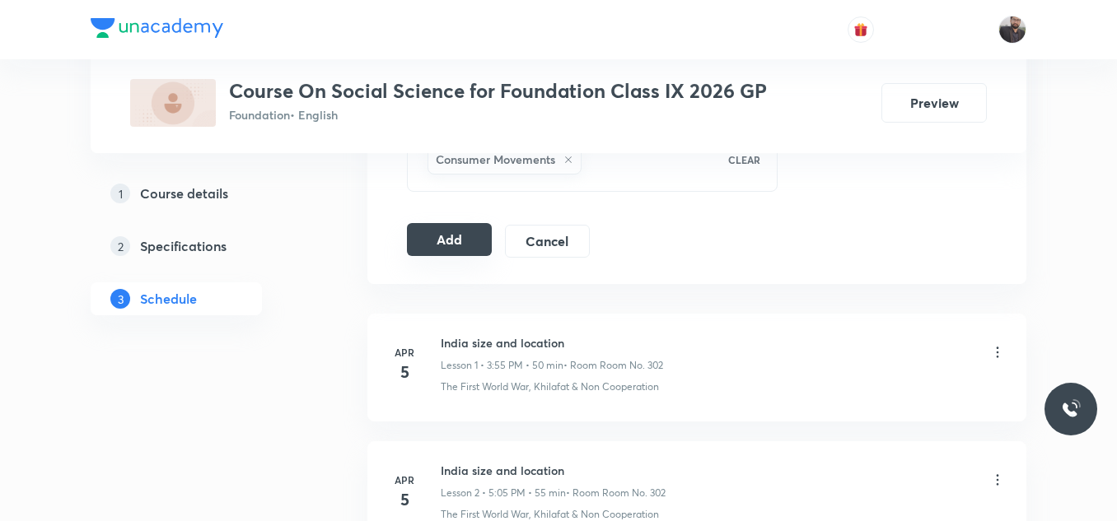
click at [435, 231] on button "Add" at bounding box center [449, 239] width 85 height 33
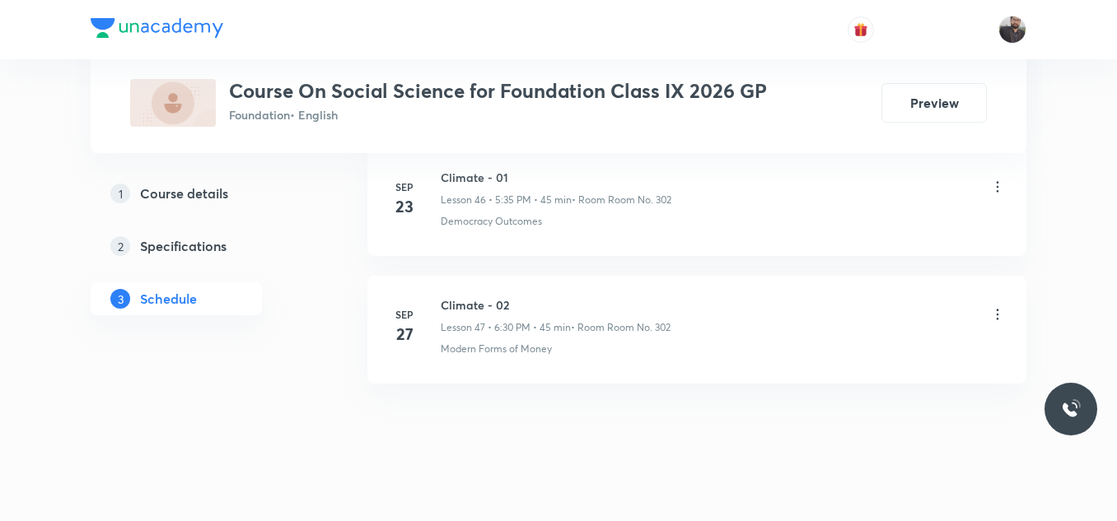
scroll to position [6816, 0]
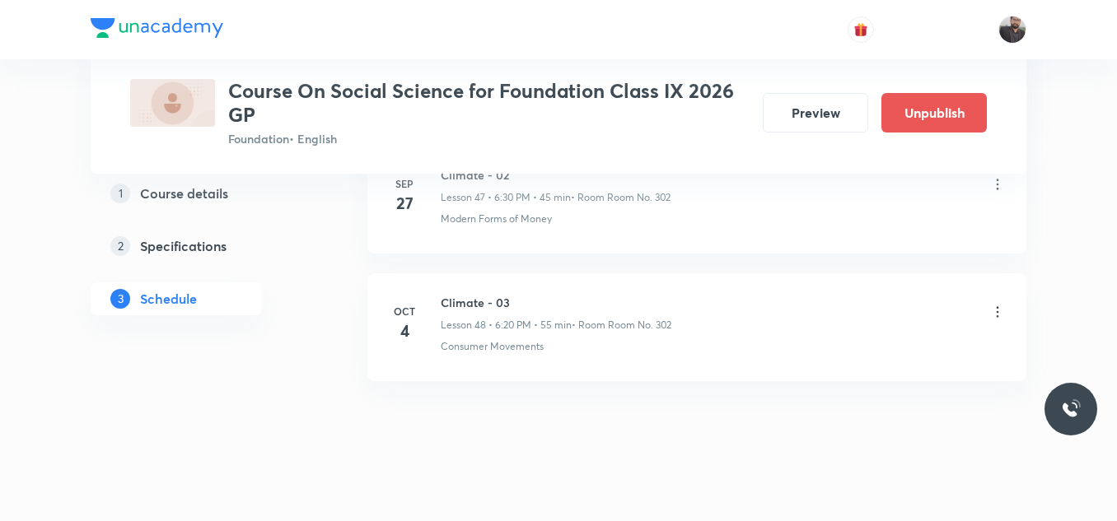
scroll to position [6945, 0]
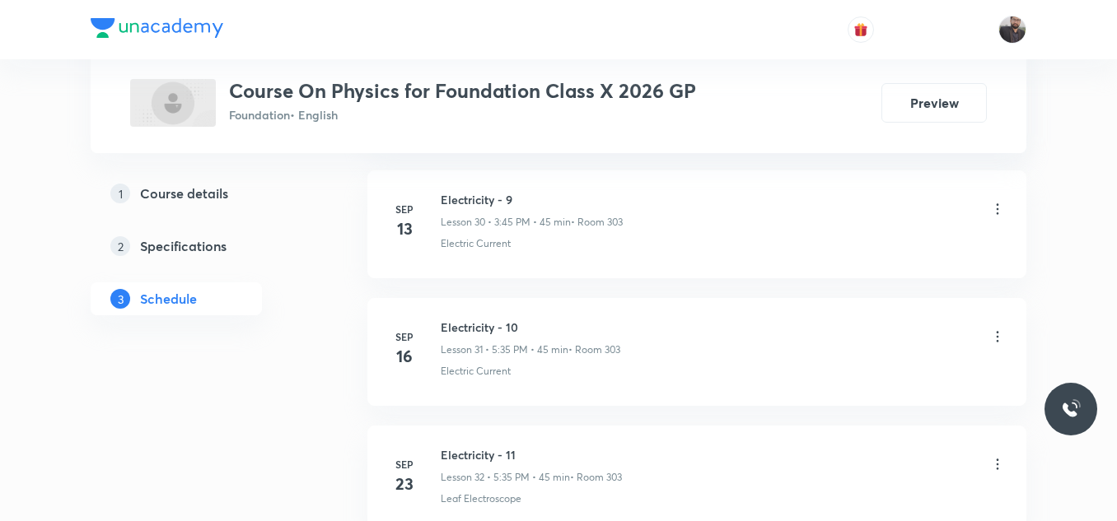
scroll to position [5138, 0]
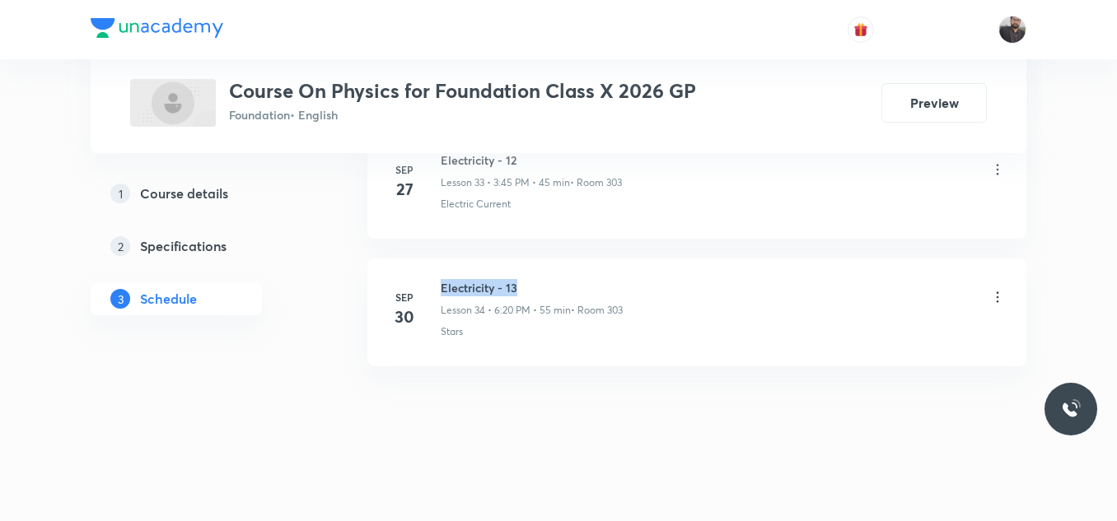
drag, startPoint x: 438, startPoint y: 276, endPoint x: 617, endPoint y: 246, distance: 181.1
copy h6 "Electricity - 13"
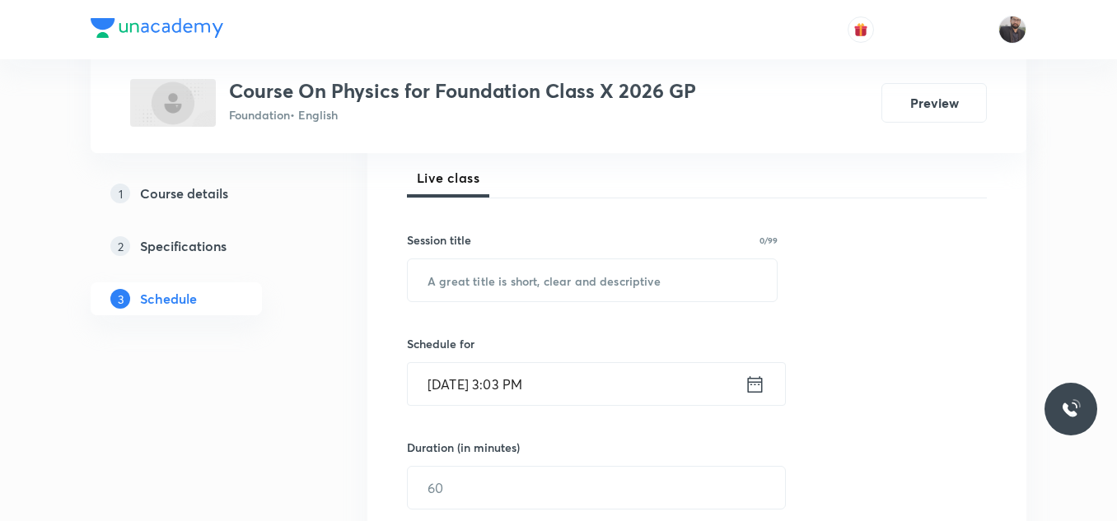
scroll to position [236, 0]
click at [565, 273] on input "text" at bounding box center [592, 280] width 369 height 42
paste input "Electricity - 13"
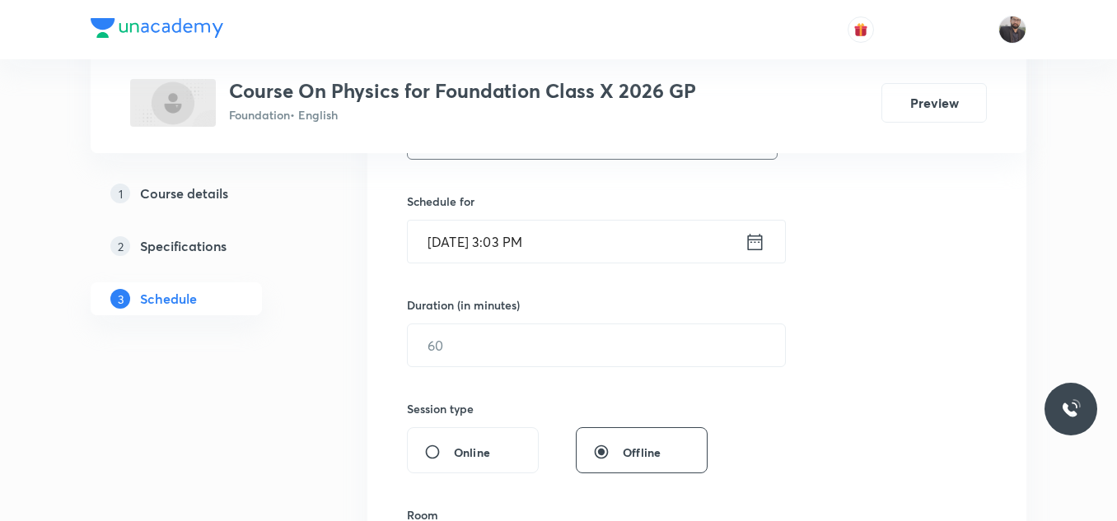
type input "Electricity - 14"
click at [628, 249] on input "[DATE] 3:03 PM" at bounding box center [576, 242] width 337 height 42
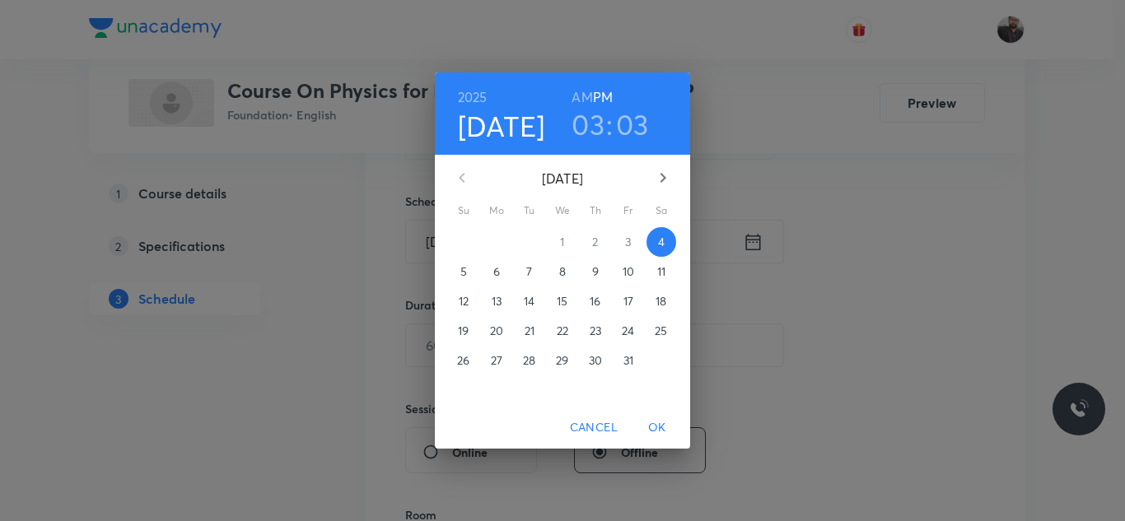
click at [598, 125] on h3 "03" at bounding box center [587, 124] width 33 height 35
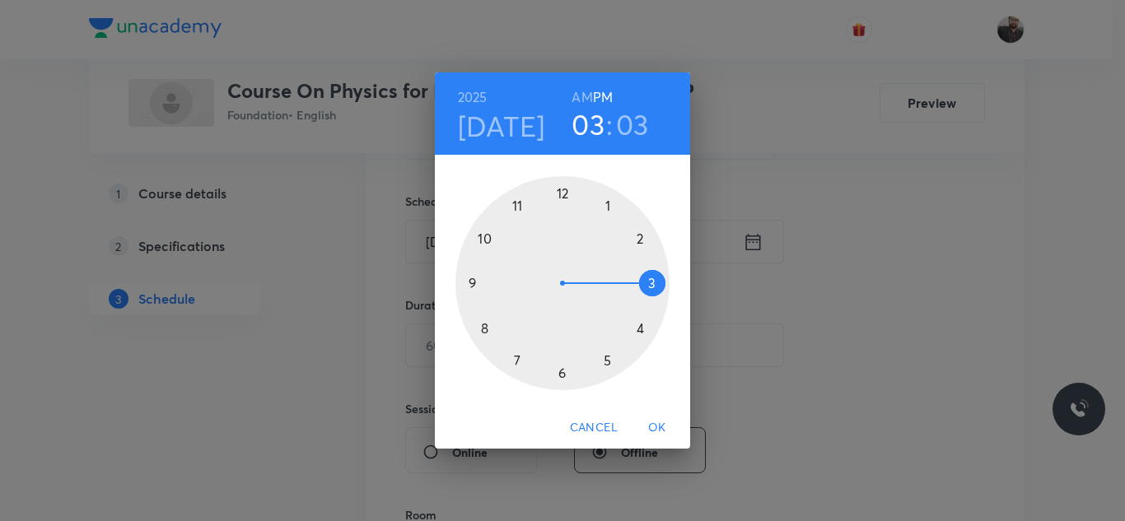
click at [641, 334] on div at bounding box center [562, 283] width 214 height 214
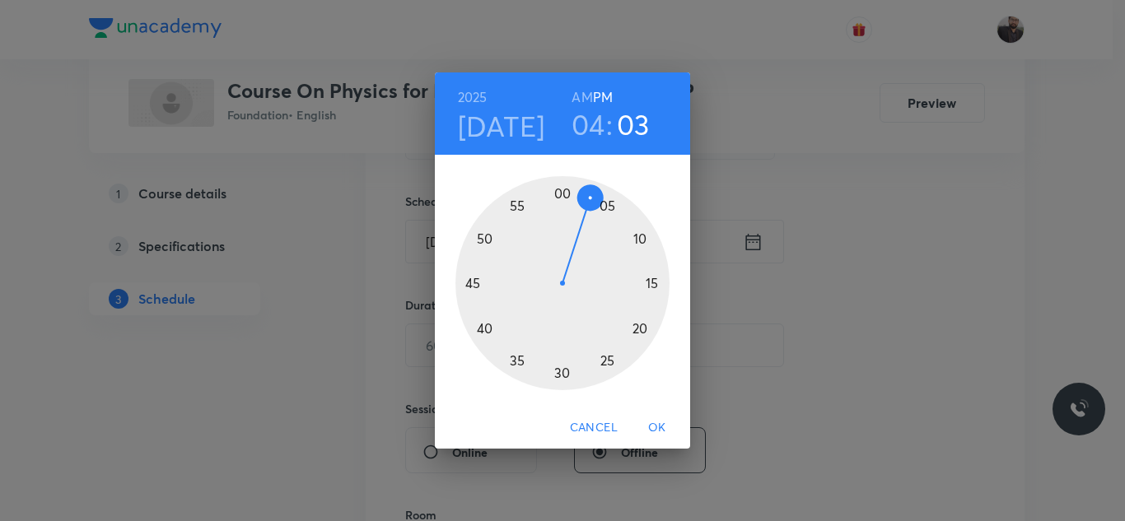
click at [559, 188] on div at bounding box center [562, 283] width 214 height 214
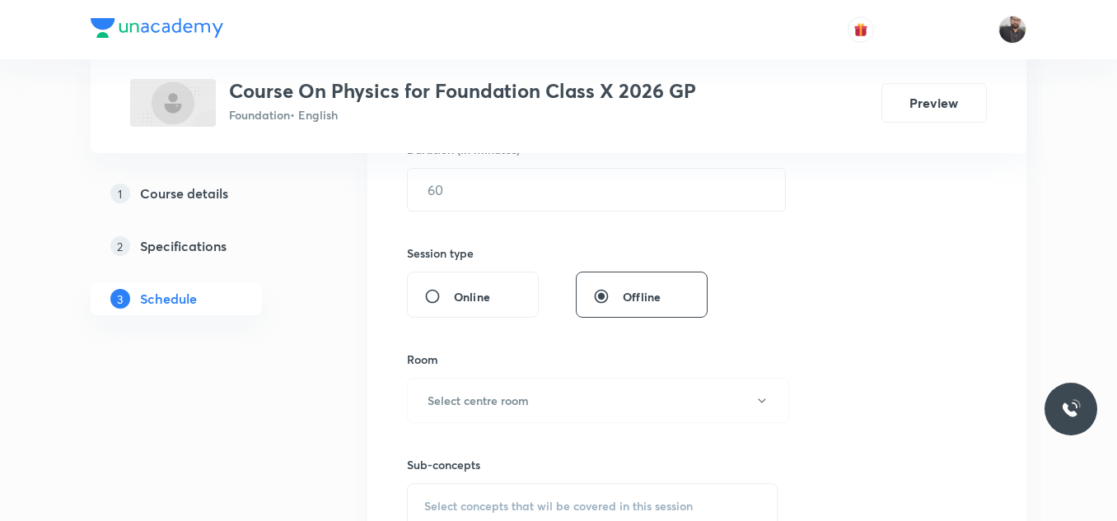
scroll to position [535, 0]
click at [559, 188] on input "text" at bounding box center [596, 188] width 377 height 42
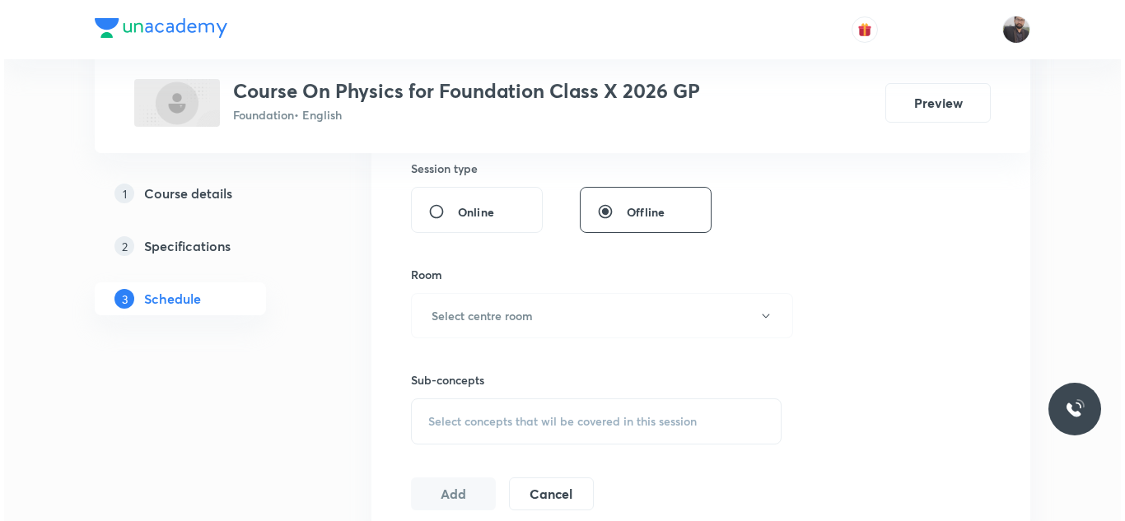
scroll to position [621, 0]
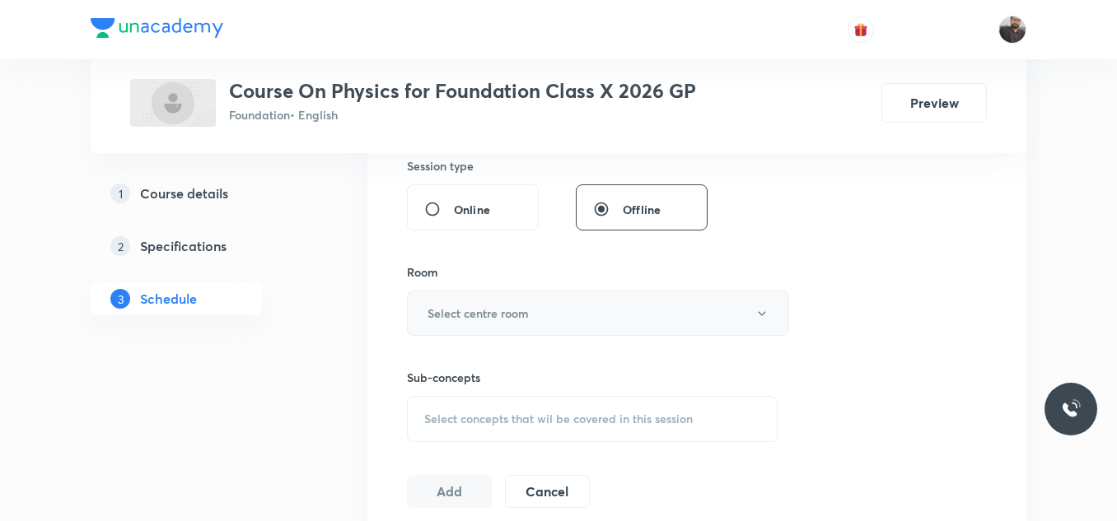
type input "55"
click at [549, 319] on button "Select centre room" at bounding box center [598, 313] width 382 height 45
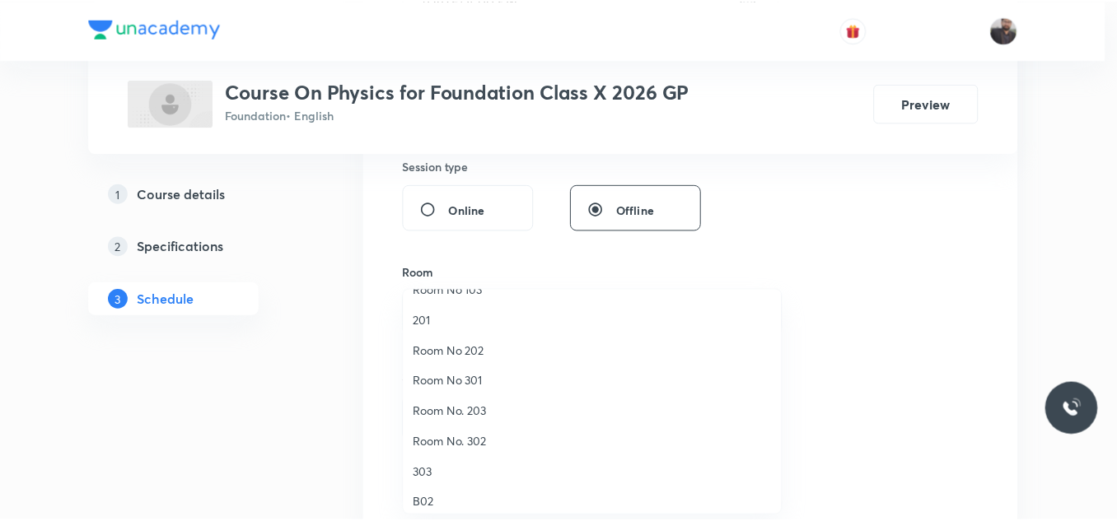
scroll to position [83, 0]
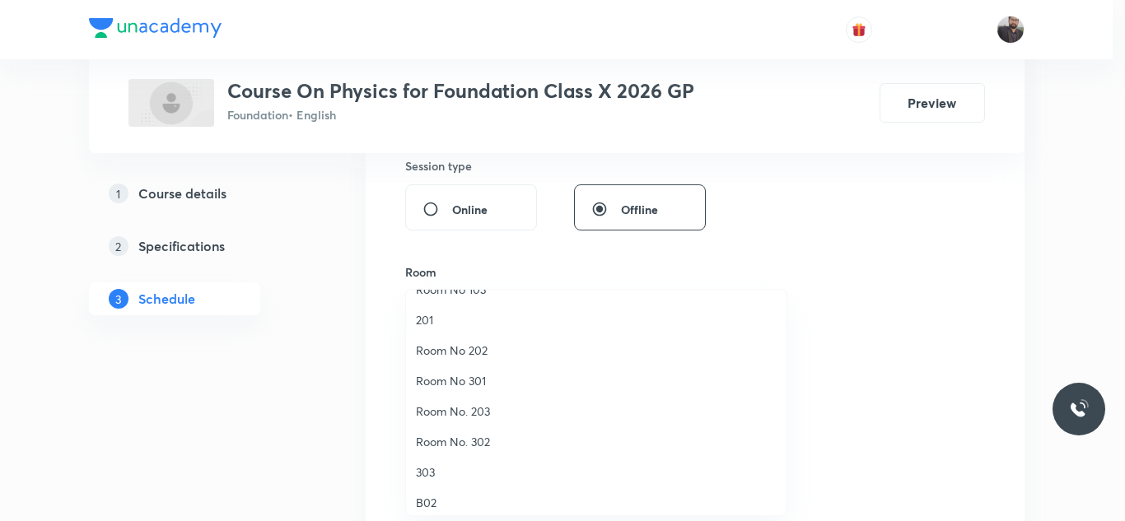
click at [455, 465] on span "303" at bounding box center [596, 472] width 361 height 17
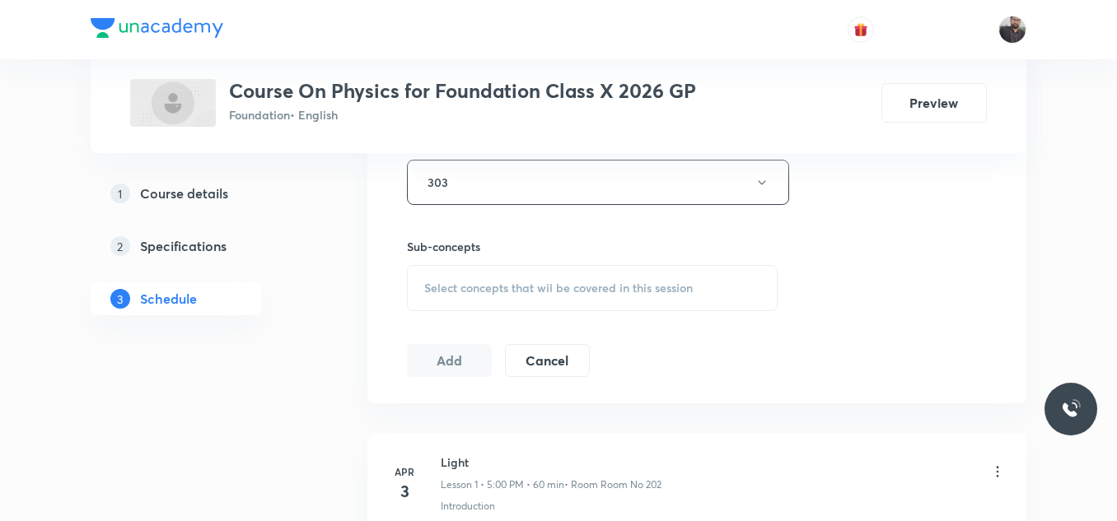
scroll to position [753, 0]
click at [470, 300] on div "Select concepts that wil be covered in this session" at bounding box center [592, 286] width 371 height 46
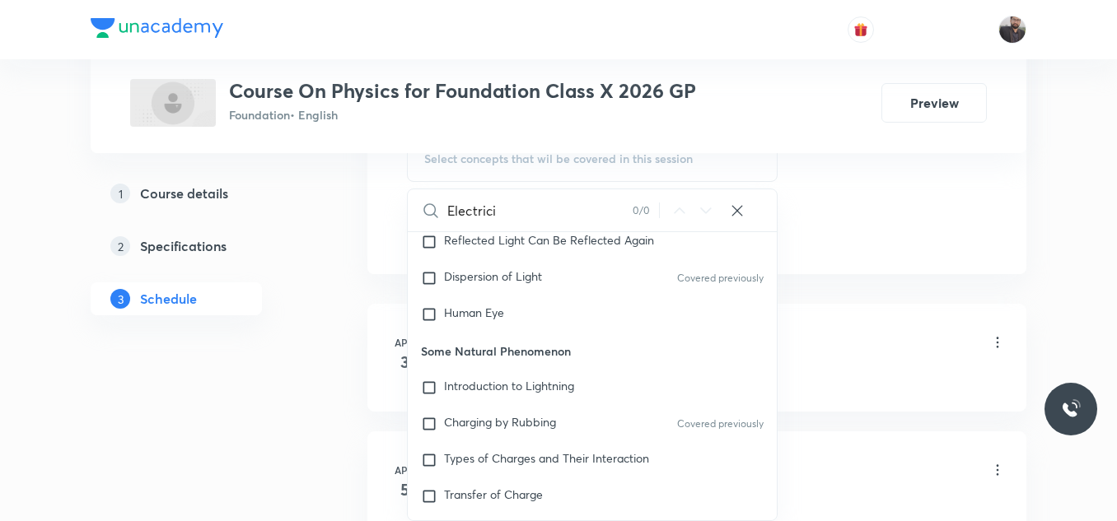
scroll to position [338, 0]
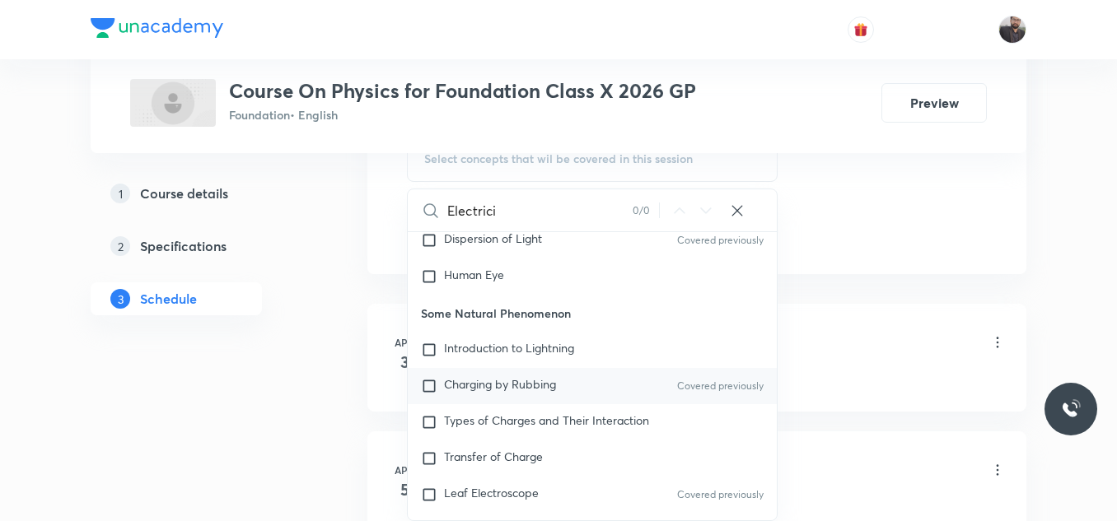
type input "Electrici"
click at [526, 384] on span "Charging by Rubbing" at bounding box center [500, 384] width 112 height 16
checkbox input "true"
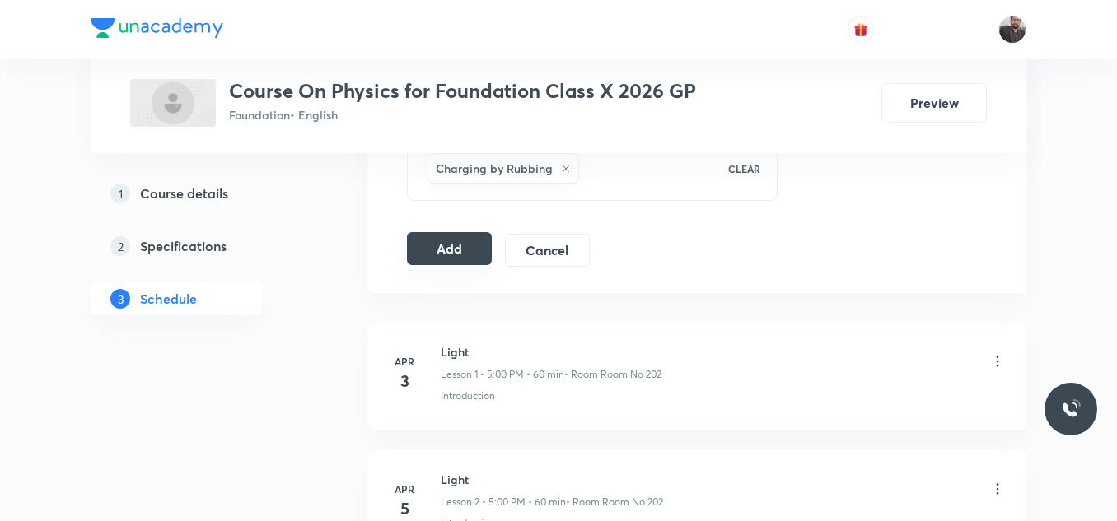
click at [432, 263] on button "Add" at bounding box center [449, 248] width 85 height 33
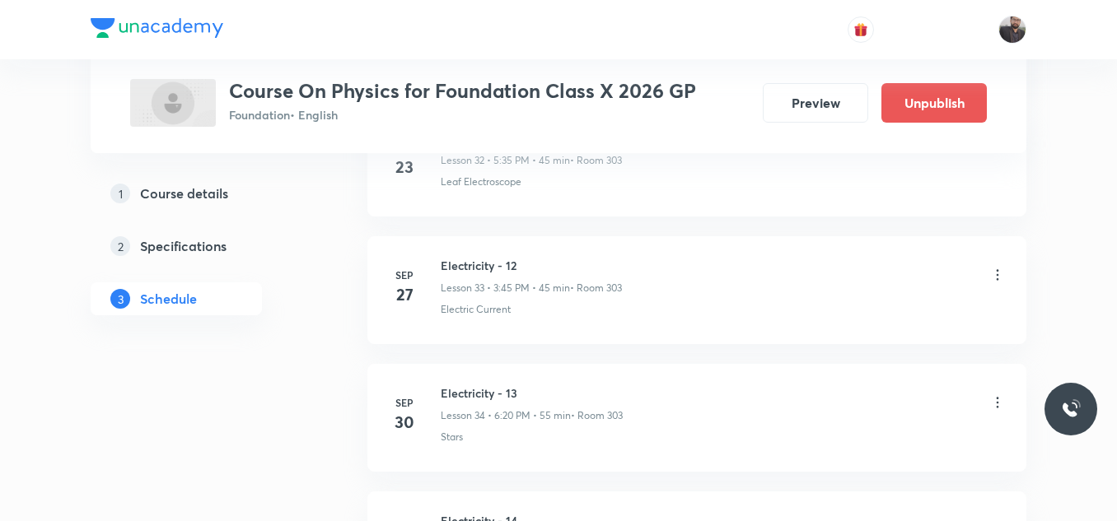
scroll to position [4509, 0]
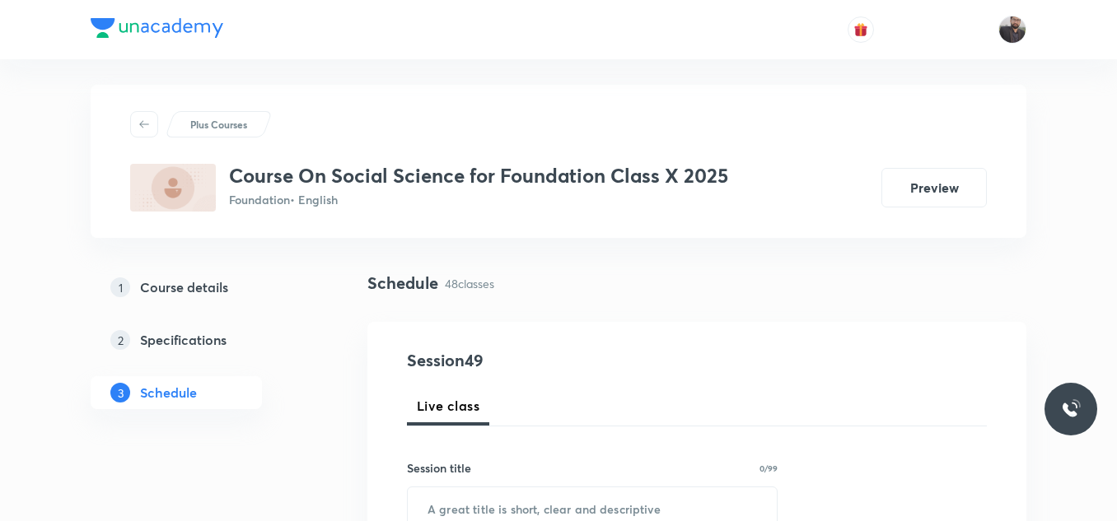
scroll to position [6925, 0]
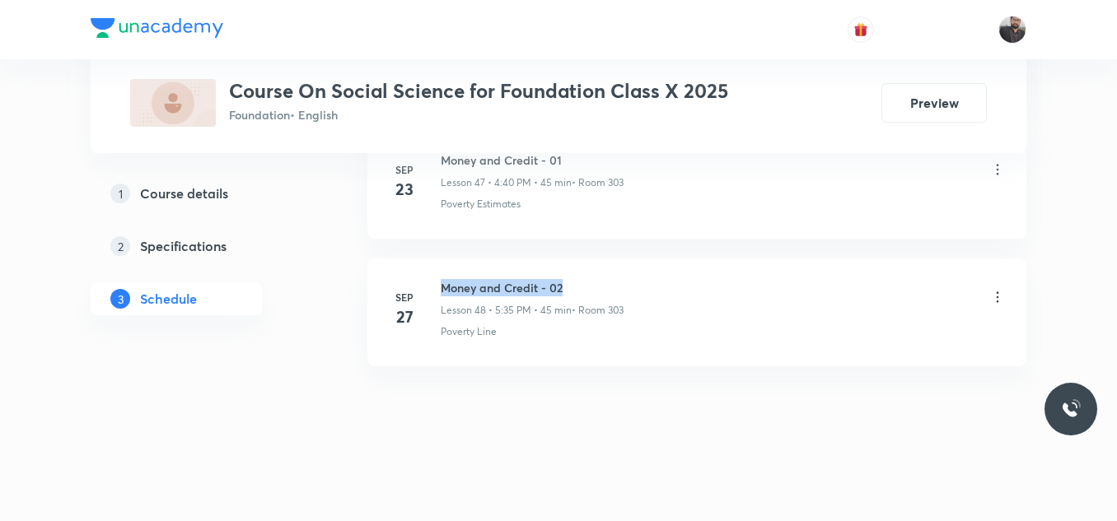
drag, startPoint x: 440, startPoint y: 280, endPoint x: 626, endPoint y: 282, distance: 186.1
click at [626, 282] on div "[DATE] Money and Credit - 02 Lesson 48 • 5:35 PM • 45 min • Room 303 Poverty Li…" at bounding box center [697, 309] width 618 height 60
copy h6 "Money and Credit - 02"
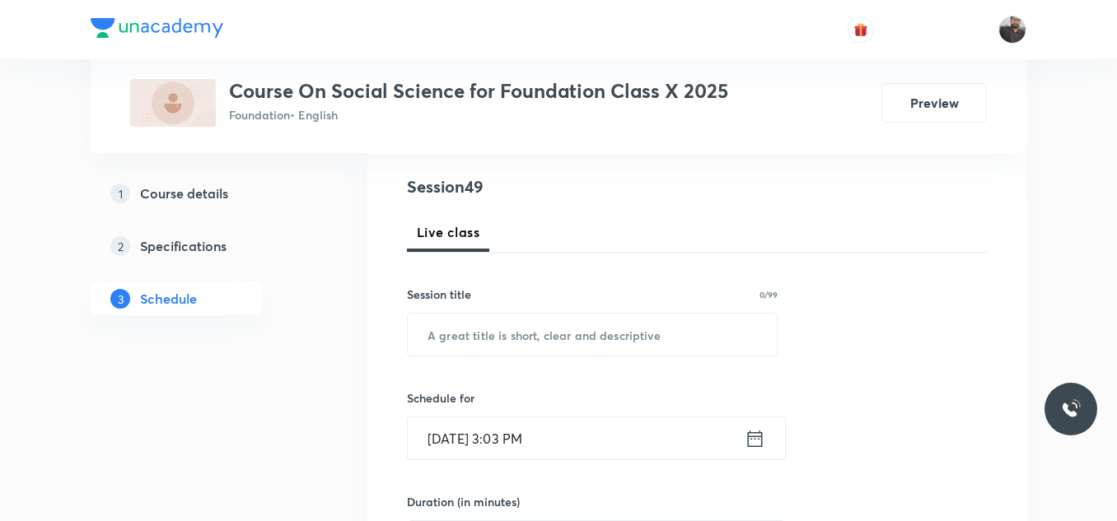
scroll to position [207, 0]
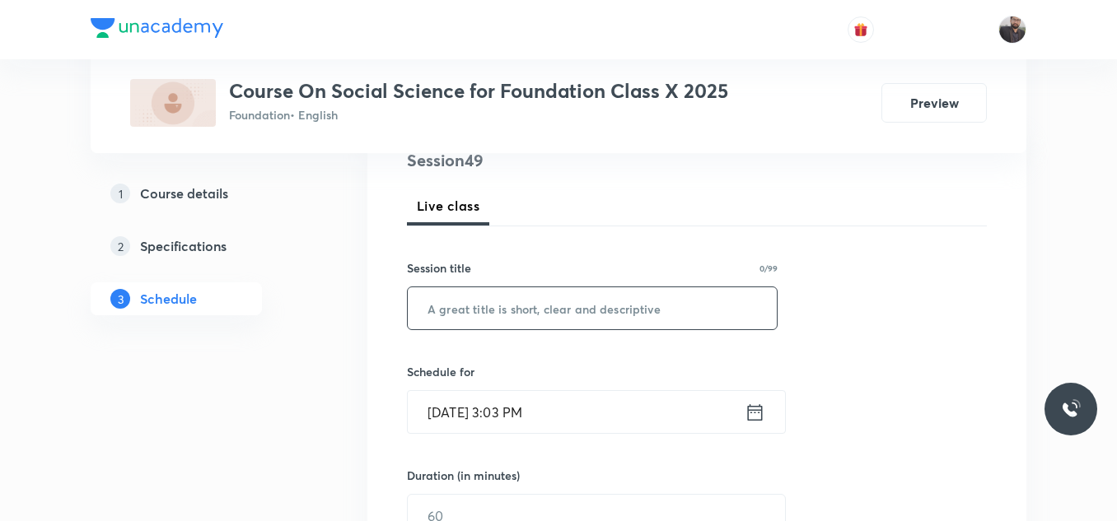
click at [631, 294] on input "text" at bounding box center [592, 308] width 369 height 42
paste input "Money and Credit - 02"
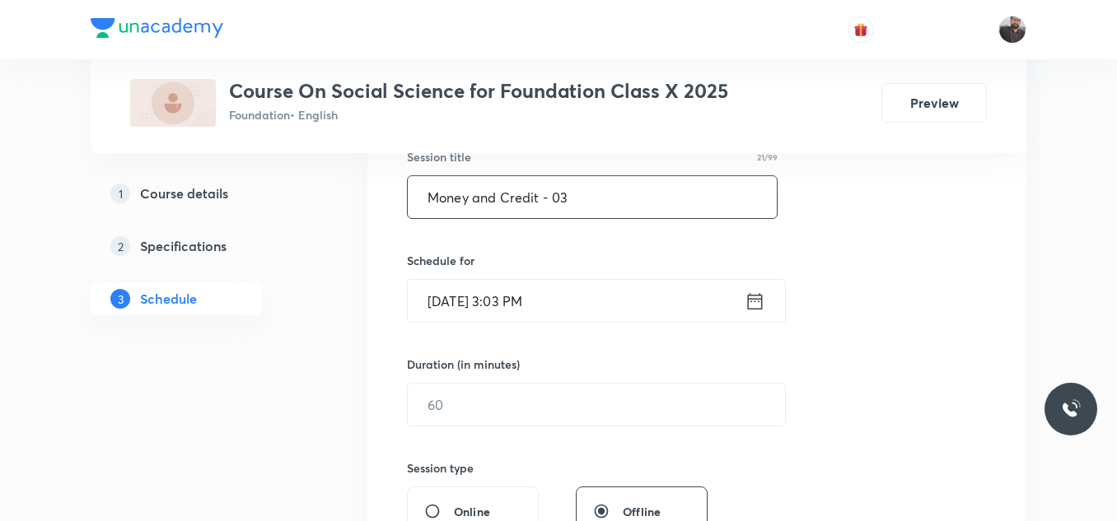
scroll to position [320, 0]
type input "Money and Credit - 03"
click at [629, 287] on input "[DATE] 3:03 PM" at bounding box center [576, 299] width 337 height 42
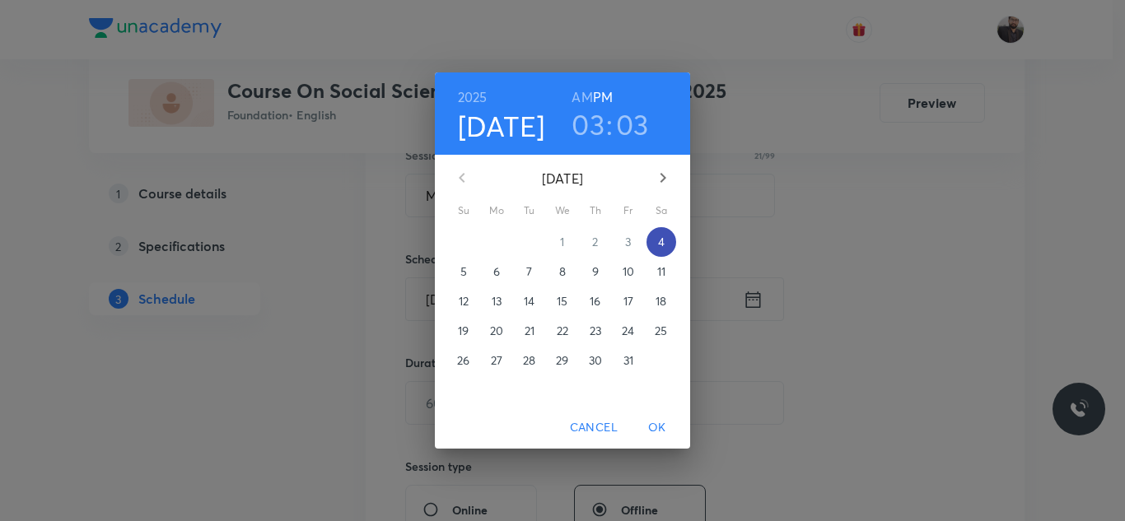
click at [661, 249] on p "4" at bounding box center [661, 242] width 7 height 16
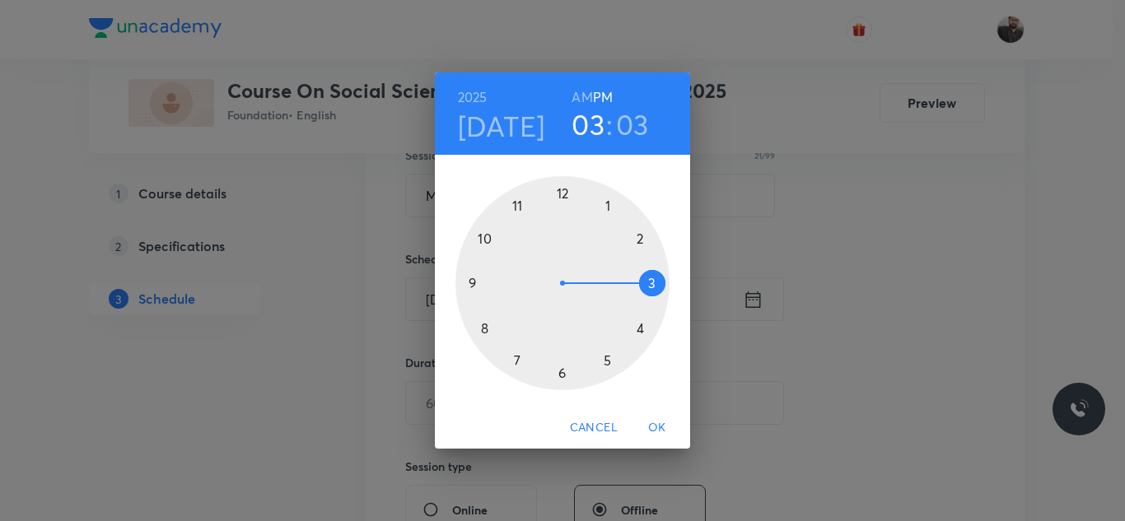
click at [609, 363] on div at bounding box center [562, 283] width 214 height 214
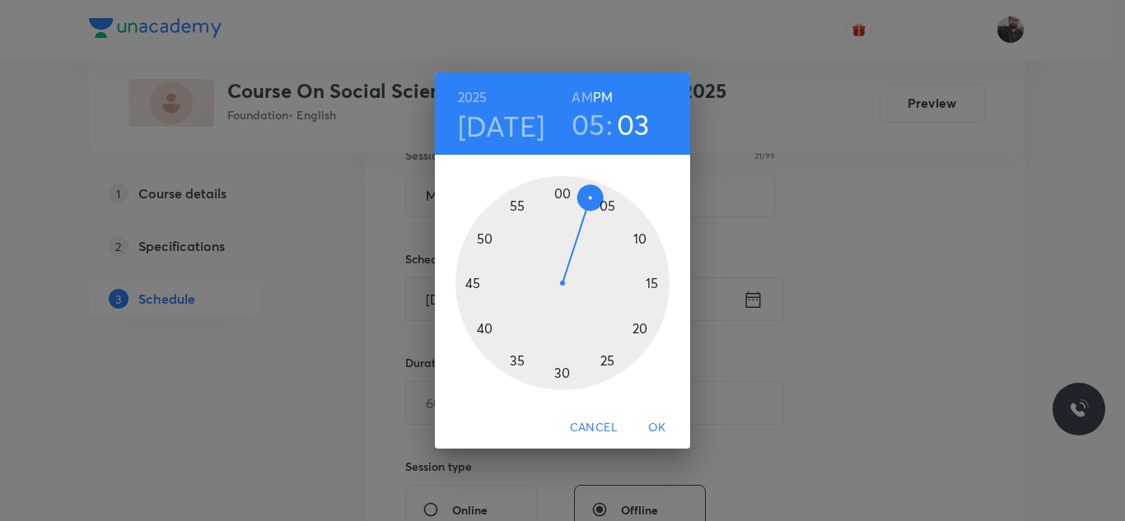
click at [643, 240] on div at bounding box center [562, 283] width 214 height 214
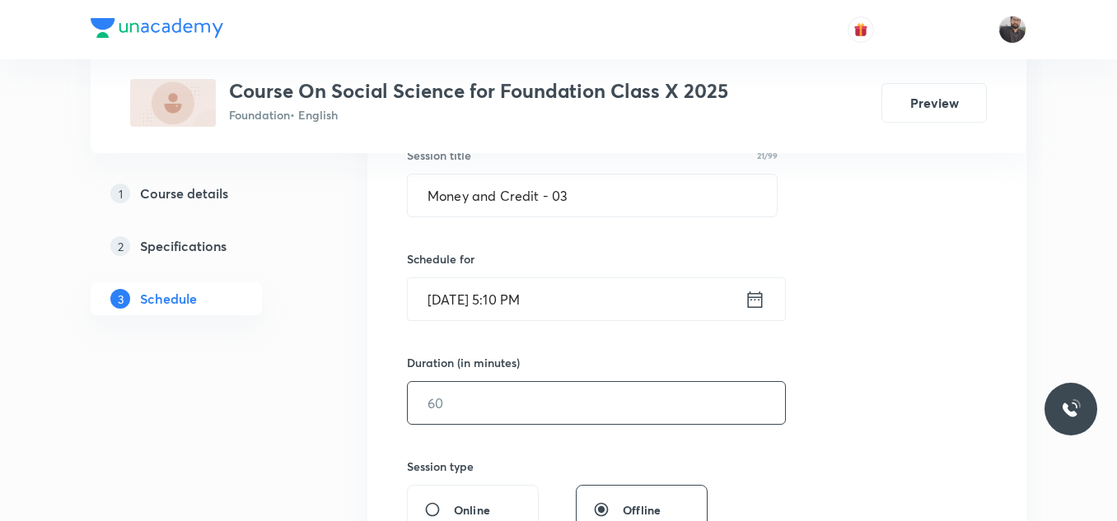
click at [471, 390] on input "text" at bounding box center [596, 403] width 377 height 42
type input "7"
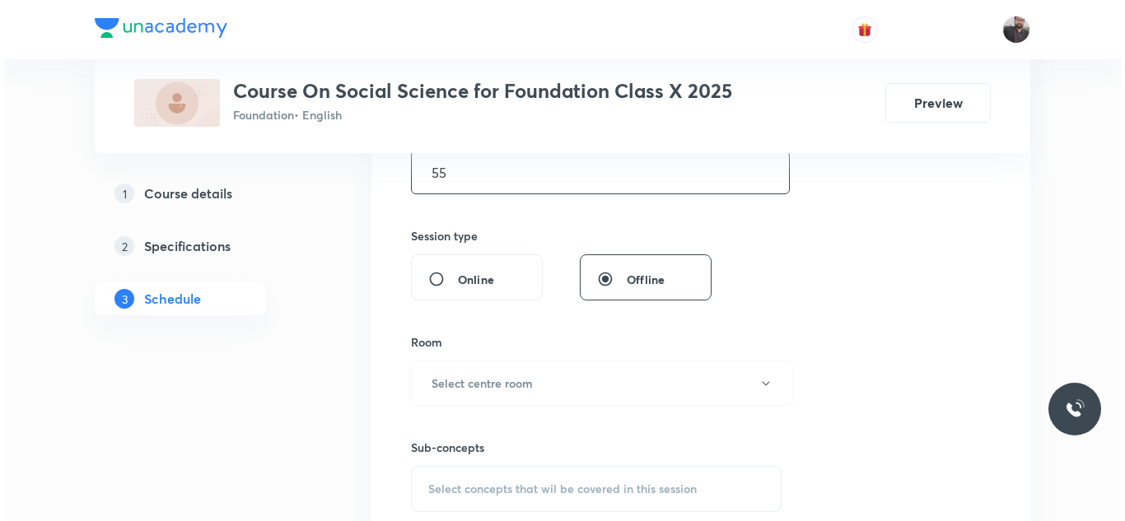
scroll to position [556, 0]
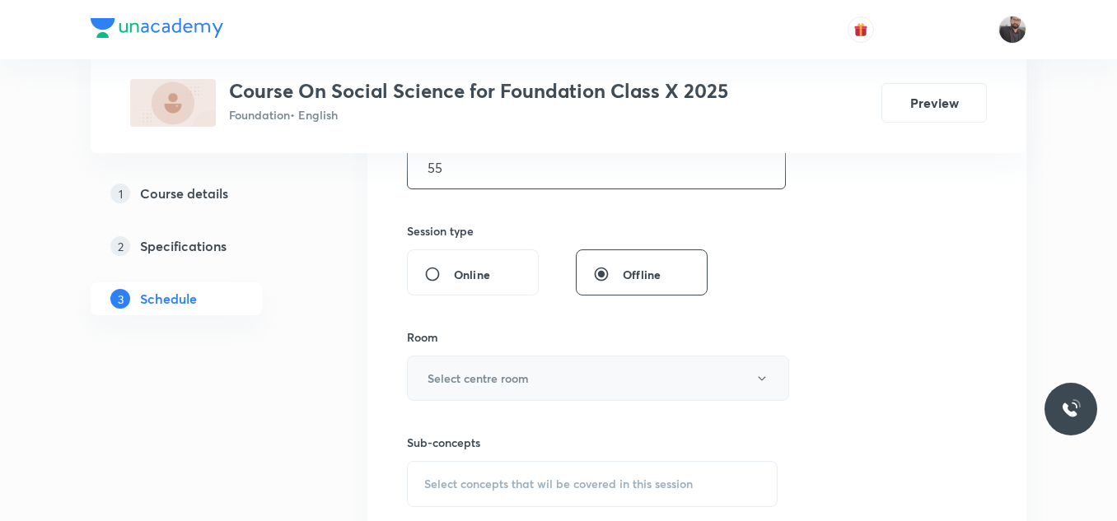
type input "55"
click at [468, 383] on h6 "Select centre room" at bounding box center [477, 378] width 101 height 17
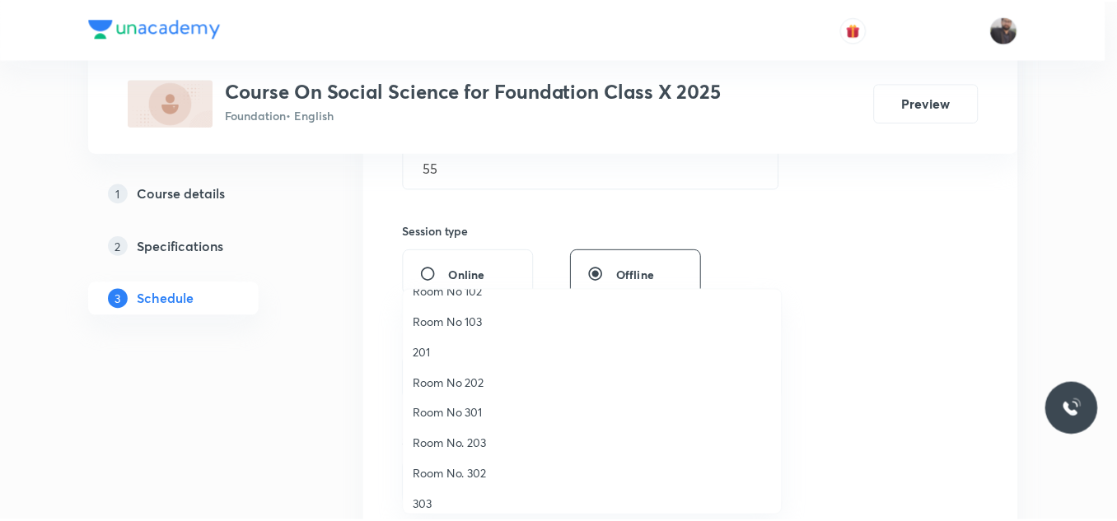
scroll to position [51, 0]
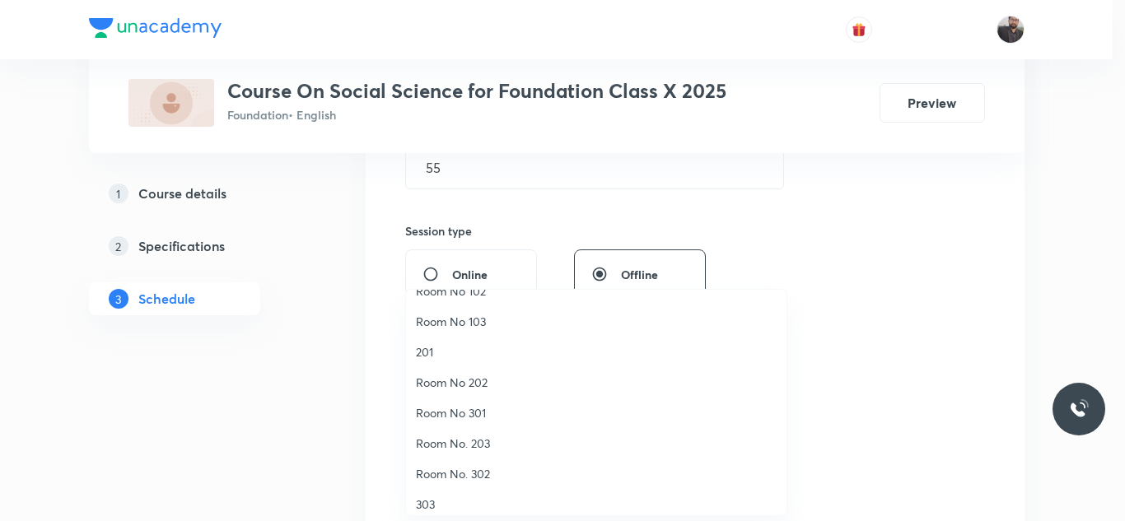
click at [447, 500] on span "303" at bounding box center [596, 504] width 361 height 17
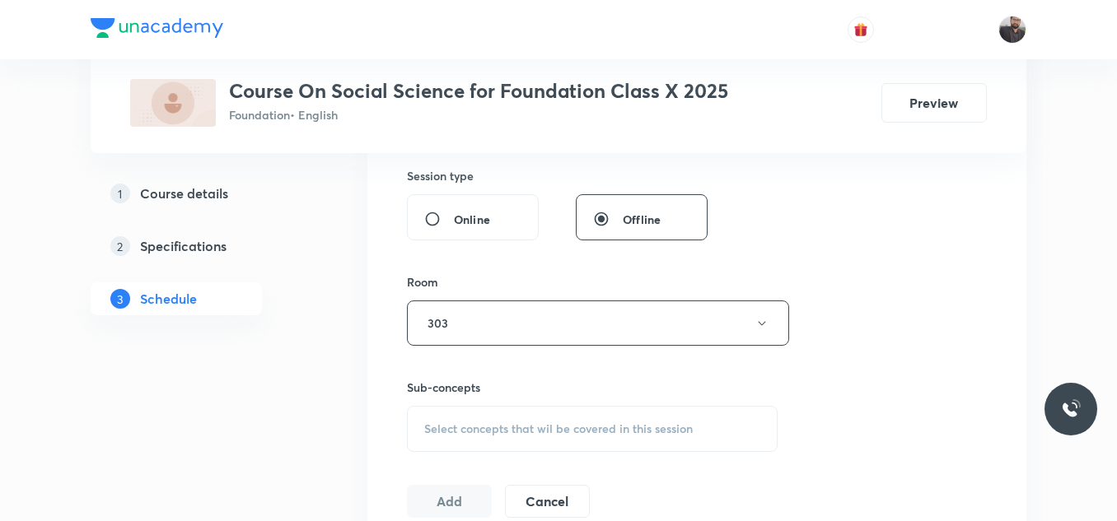
scroll to position [620, 0]
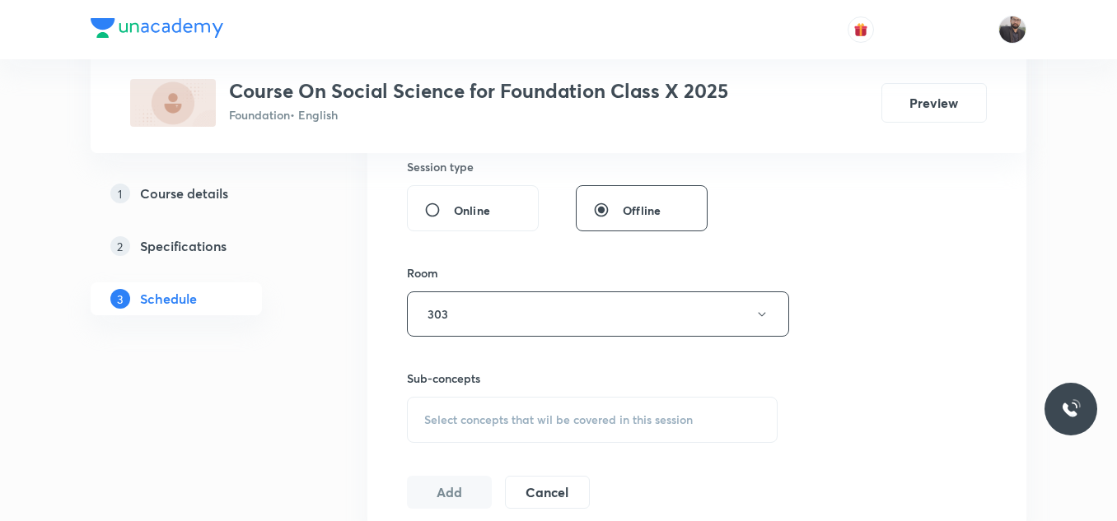
click at [465, 438] on div "Select concepts that wil be covered in this session" at bounding box center [592, 420] width 371 height 46
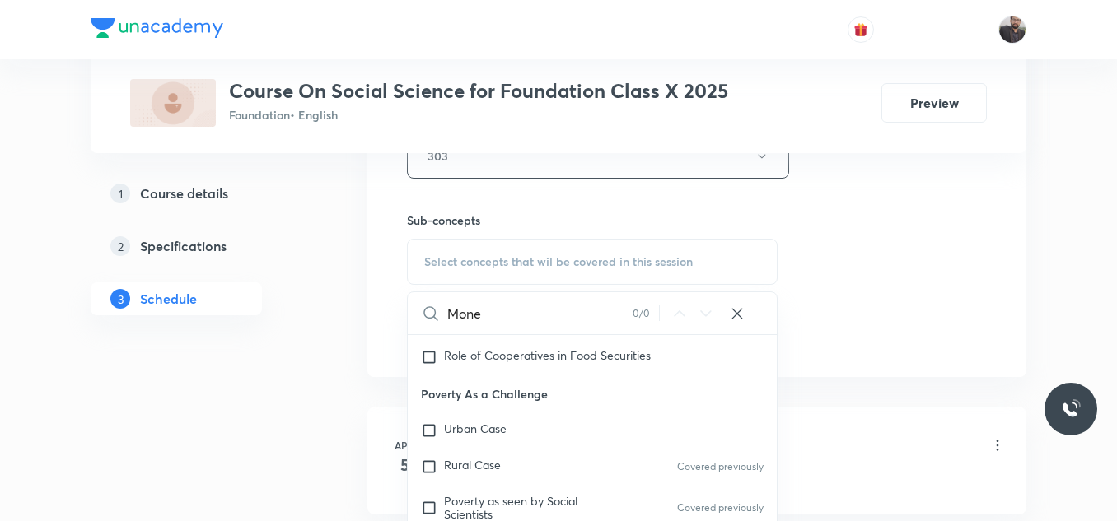
scroll to position [227, 0]
type input "Mone"
click at [465, 438] on div "Urban Case" at bounding box center [592, 428] width 369 height 36
checkbox input "true"
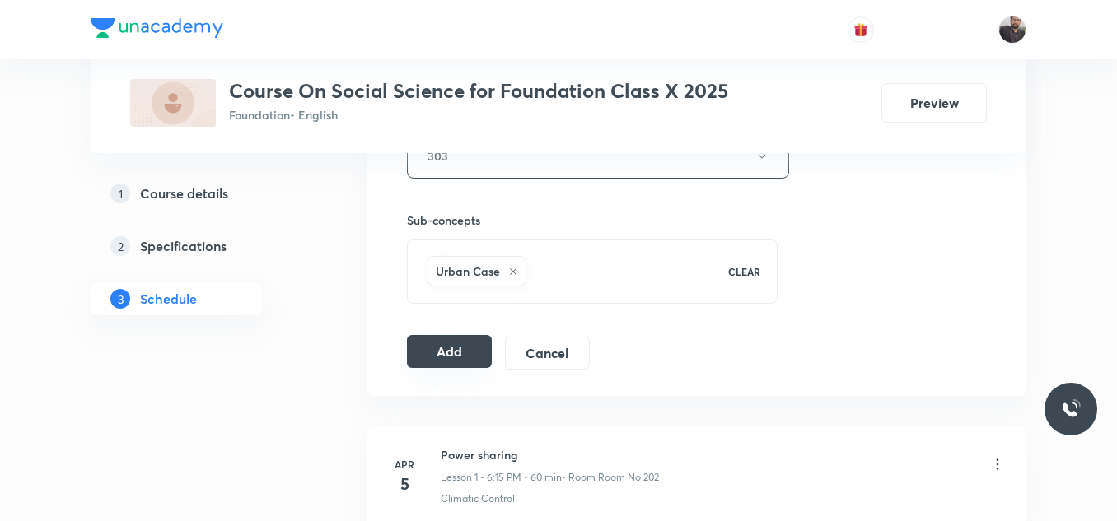
click at [470, 343] on button "Add" at bounding box center [449, 351] width 85 height 33
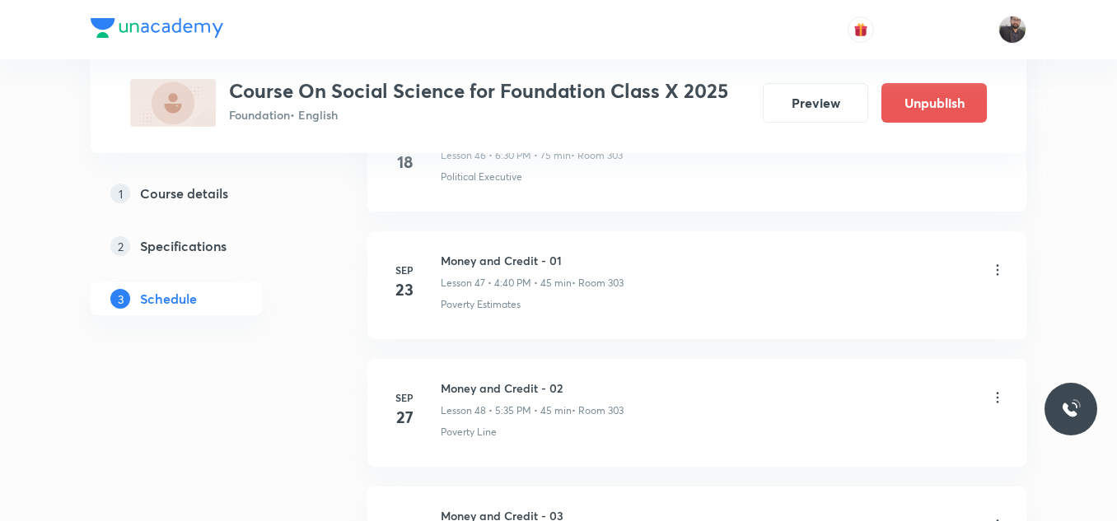
scroll to position [6296, 0]
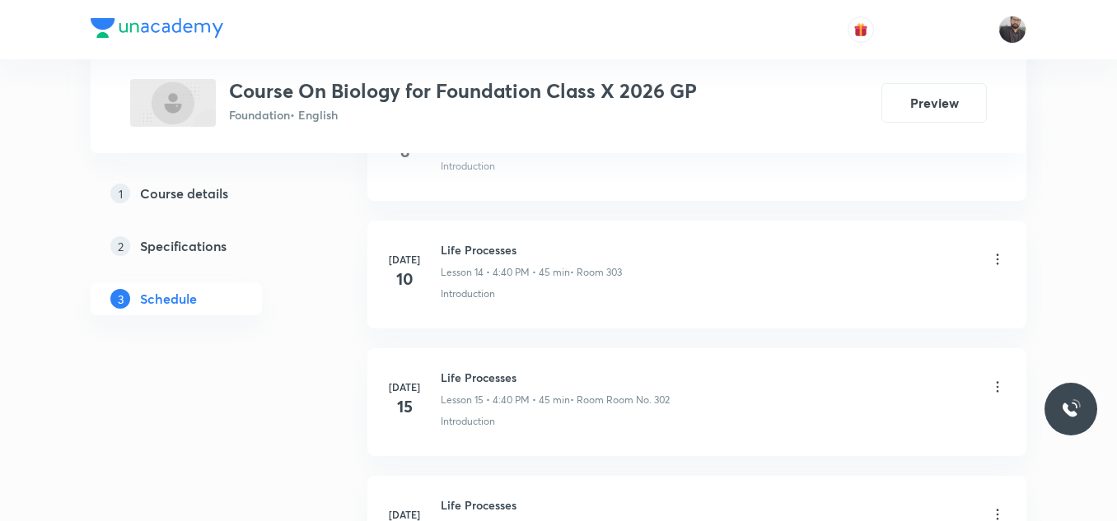
scroll to position [4500, 0]
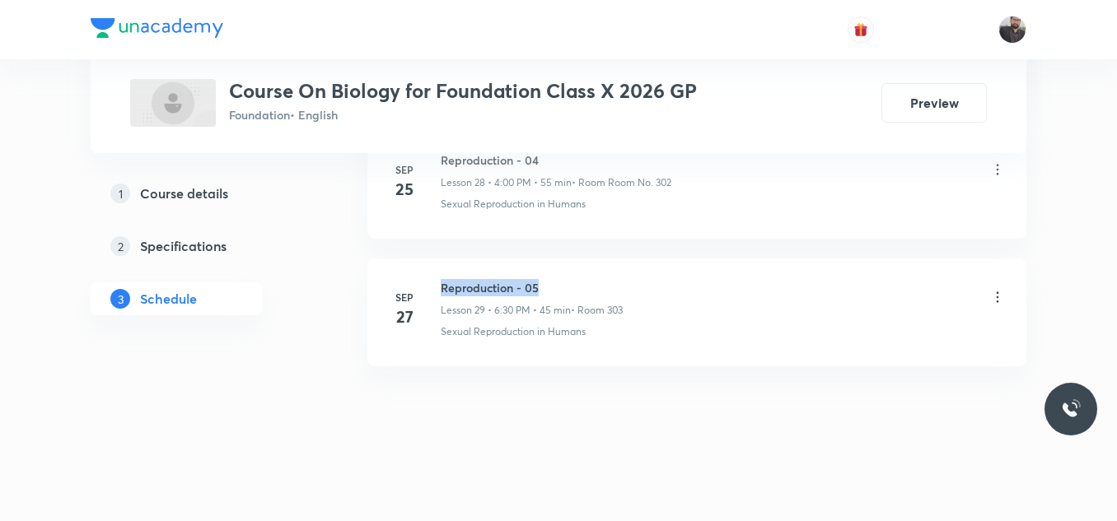
drag, startPoint x: 442, startPoint y: 276, endPoint x: 686, endPoint y: 258, distance: 244.4
copy h6 "Reproduction - 05"
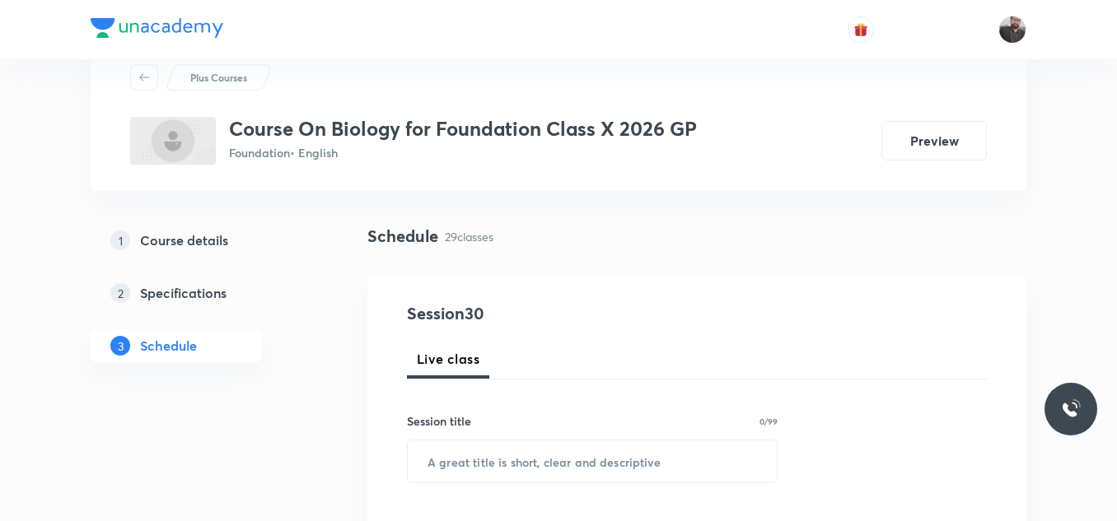
scroll to position [56, 0]
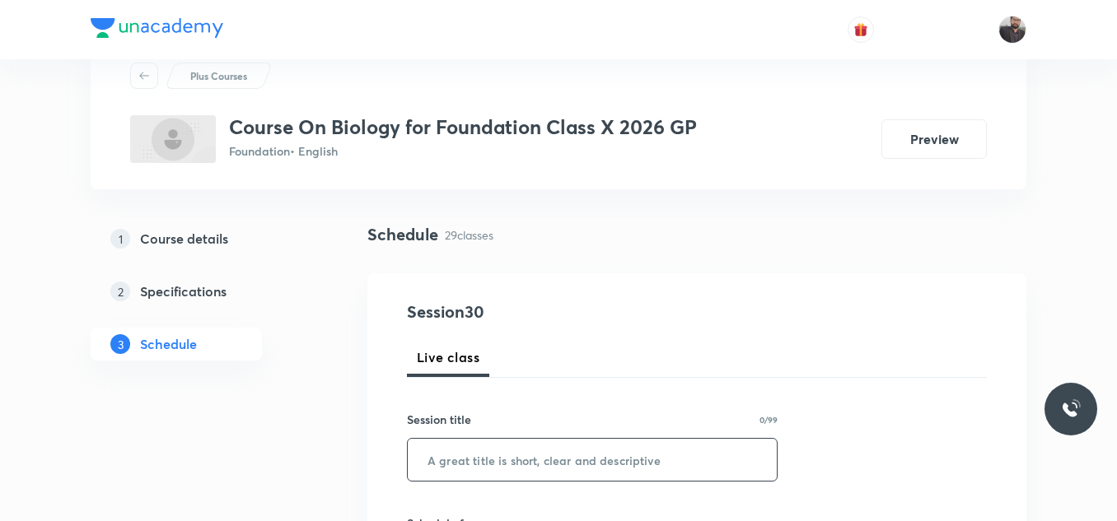
click at [586, 472] on input "text" at bounding box center [592, 460] width 369 height 42
paste input "Reproduction - 05"
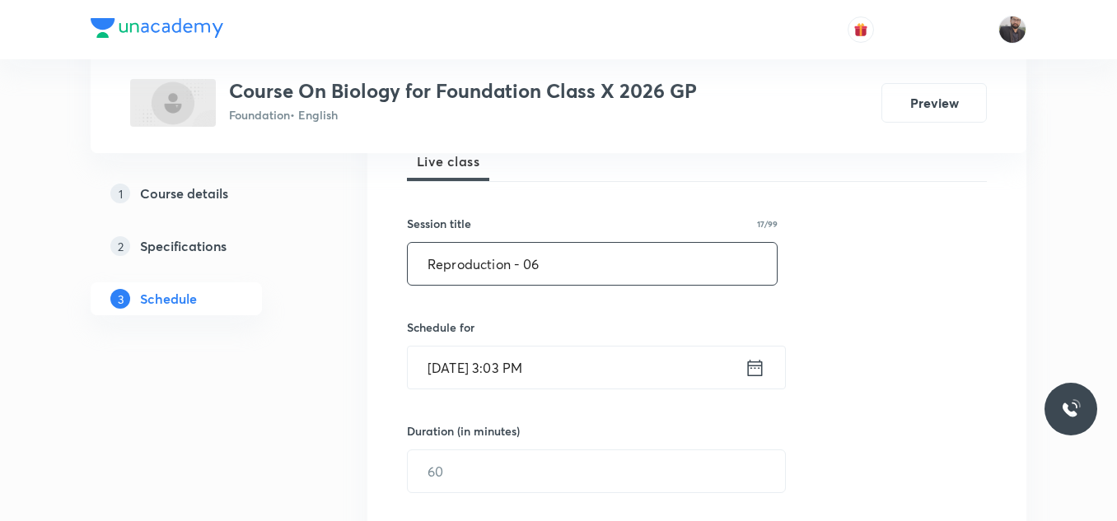
scroll to position [267, 0]
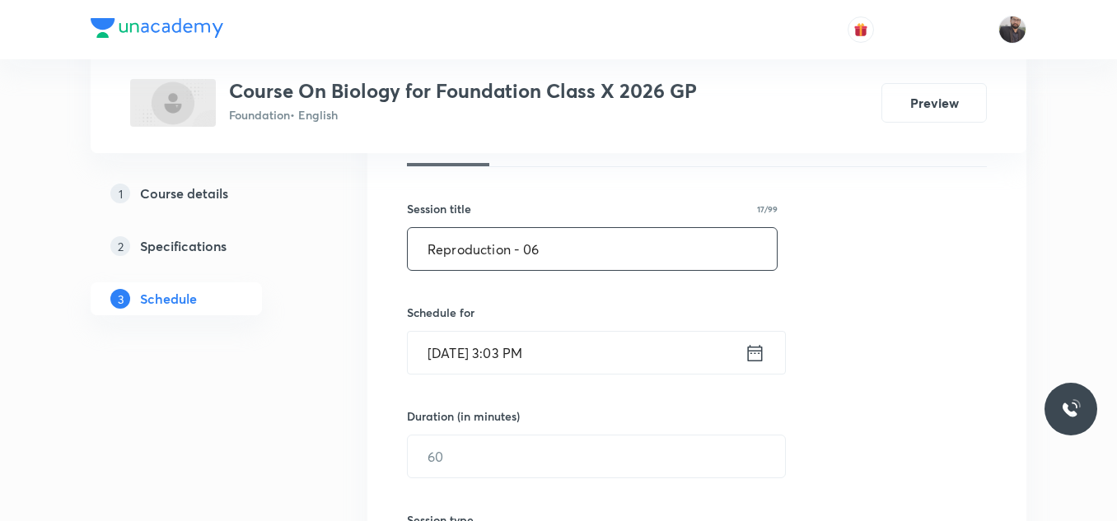
type input "Reproduction - 06"
click at [585, 369] on input "[DATE] 3:03 PM" at bounding box center [576, 353] width 337 height 42
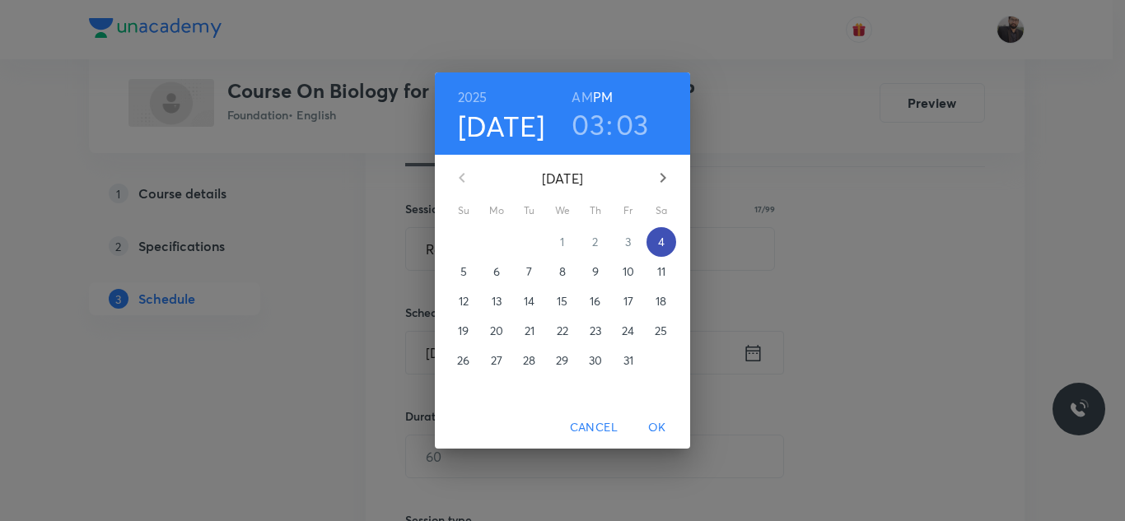
click at [659, 245] on p "4" at bounding box center [661, 242] width 7 height 16
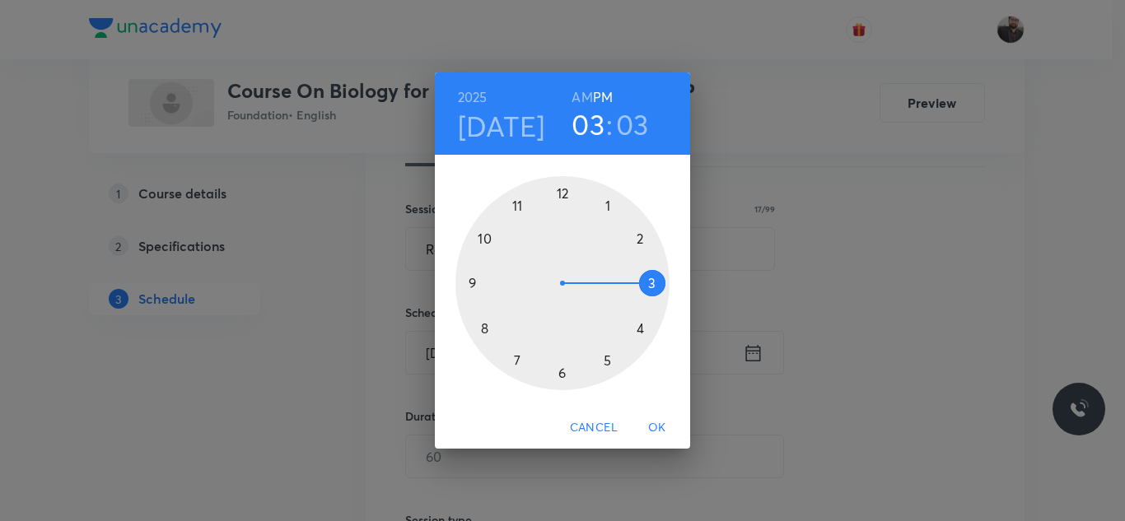
click at [564, 384] on div at bounding box center [562, 283] width 214 height 214
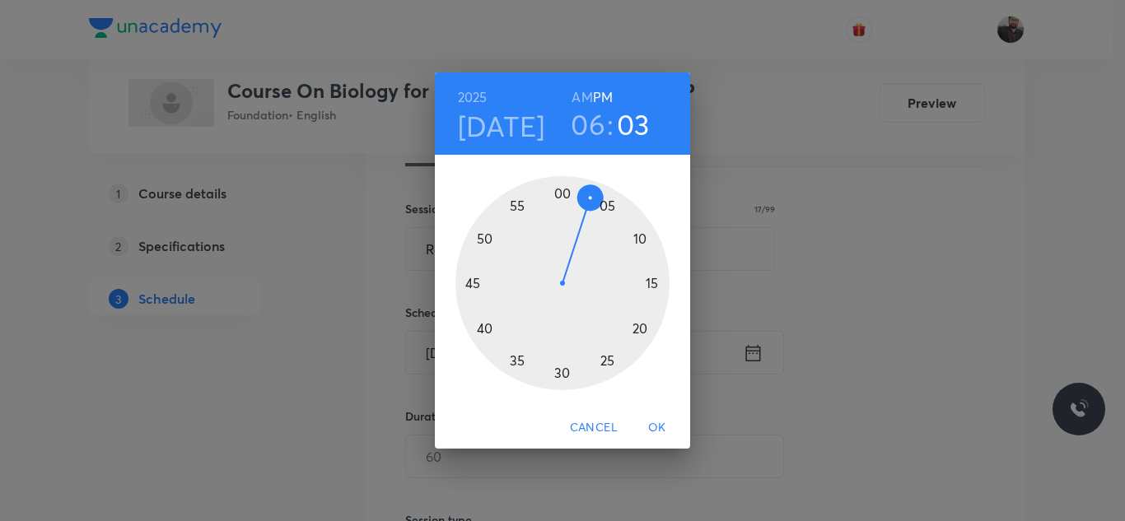
click at [645, 332] on div at bounding box center [562, 283] width 214 height 214
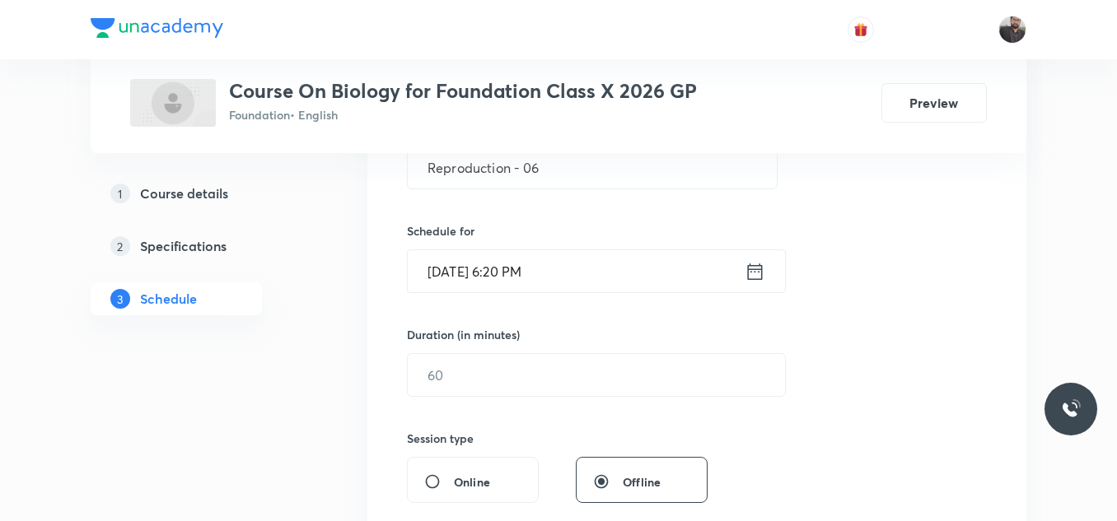
scroll to position [349, 0]
click at [635, 374] on input "text" at bounding box center [596, 374] width 377 height 42
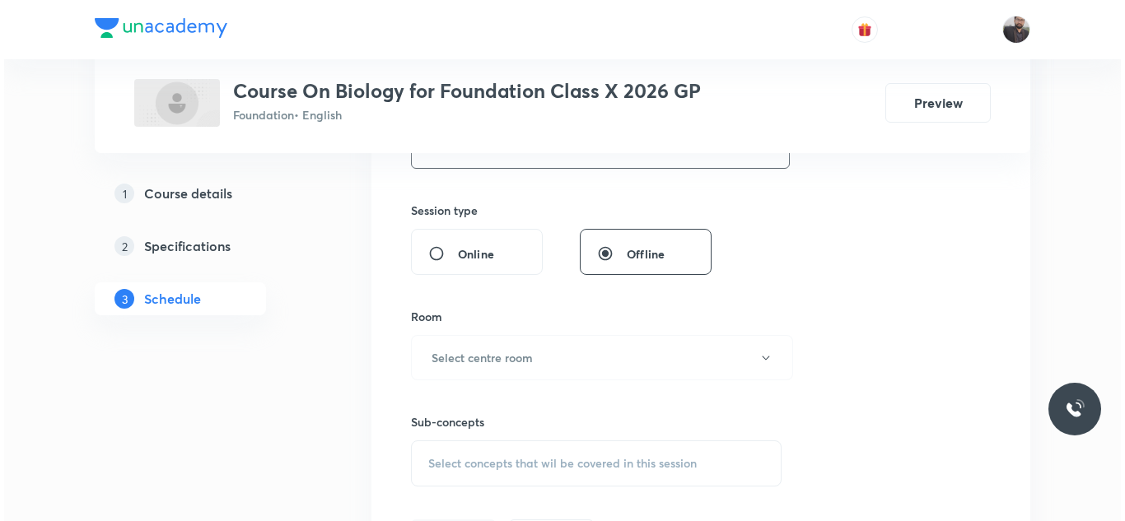
scroll to position [580, 0]
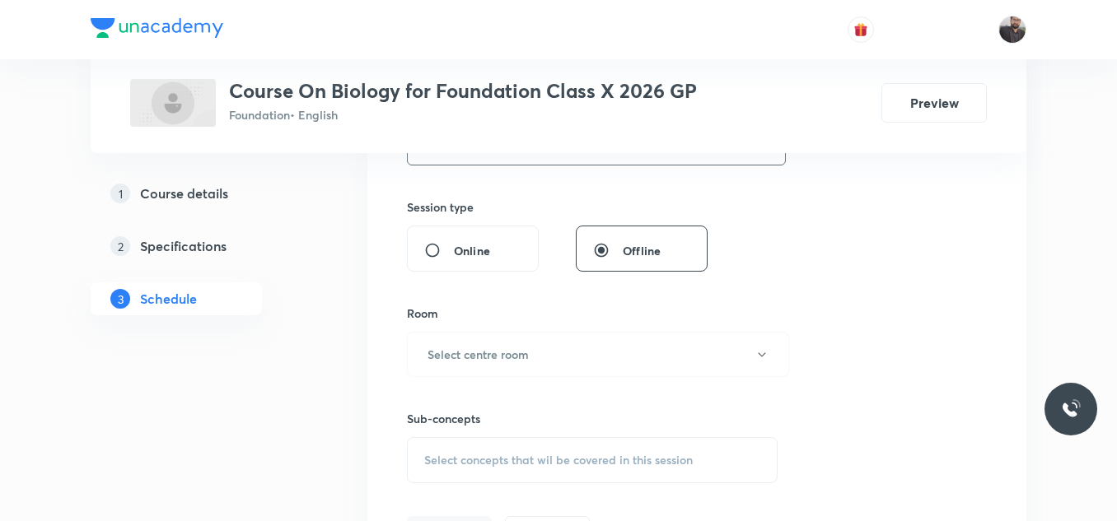
type input "55"
click at [631, 371] on button "Select centre room" at bounding box center [598, 354] width 382 height 45
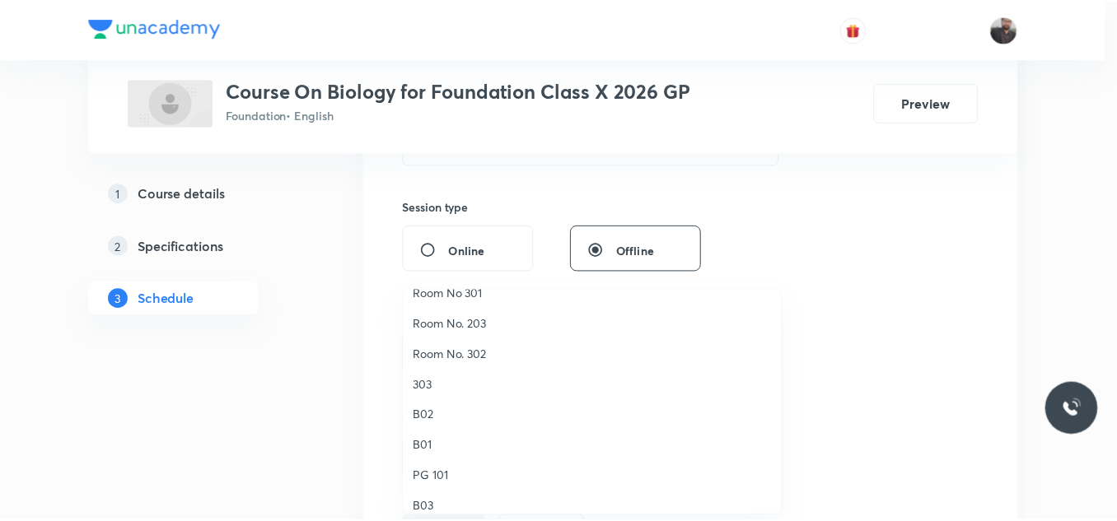
scroll to position [171, 0]
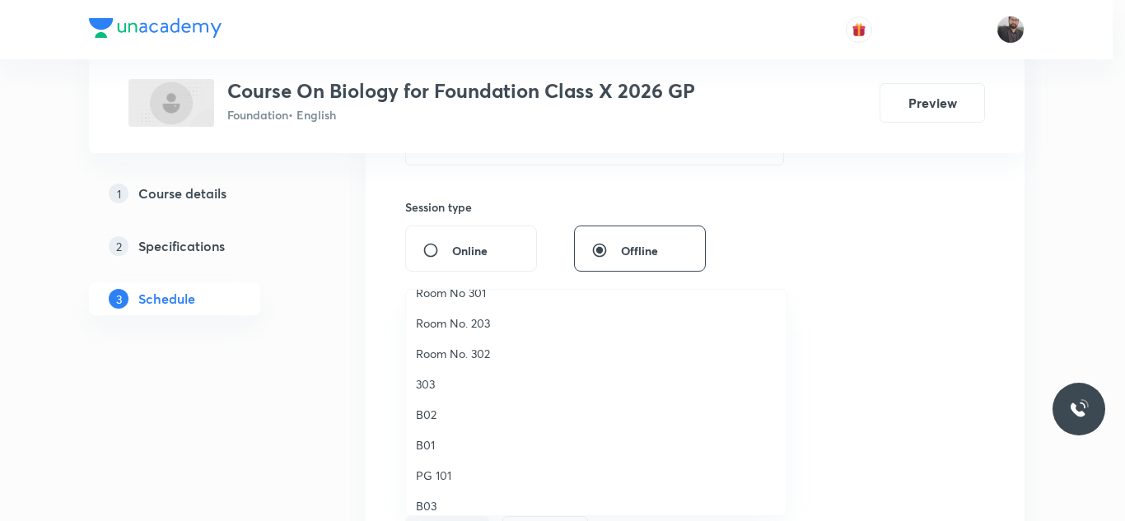
click at [441, 385] on span "303" at bounding box center [596, 383] width 361 height 17
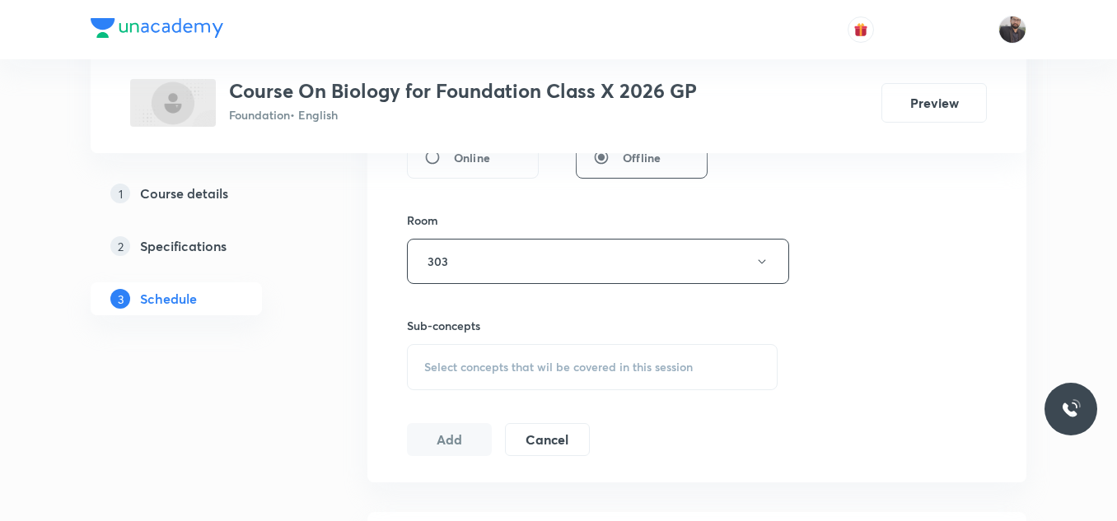
scroll to position [674, 0]
click at [441, 384] on div "Select concepts that wil be covered in this session" at bounding box center [592, 366] width 371 height 46
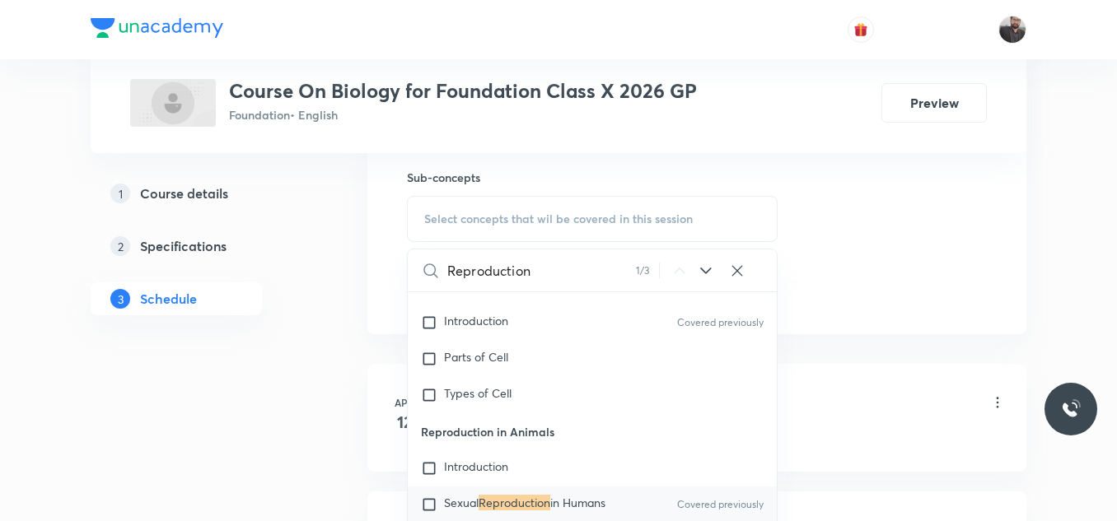
scroll to position [823, 0]
type input "Reproduction"
click at [501, 490] on div "Sexual Reproduction in Humans Covered previously" at bounding box center [592, 502] width 369 height 36
checkbox input "true"
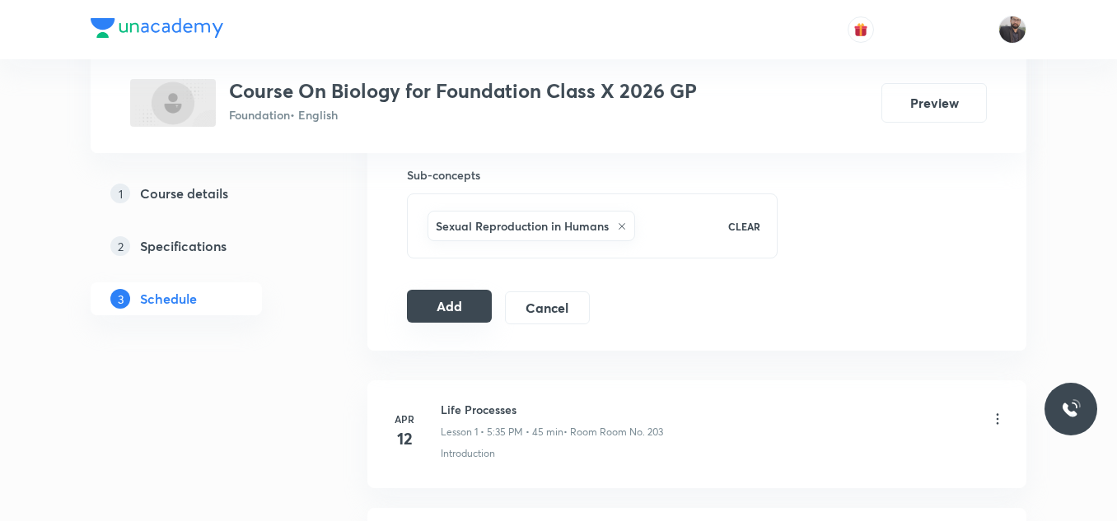
click at [465, 316] on button "Add" at bounding box center [449, 306] width 85 height 33
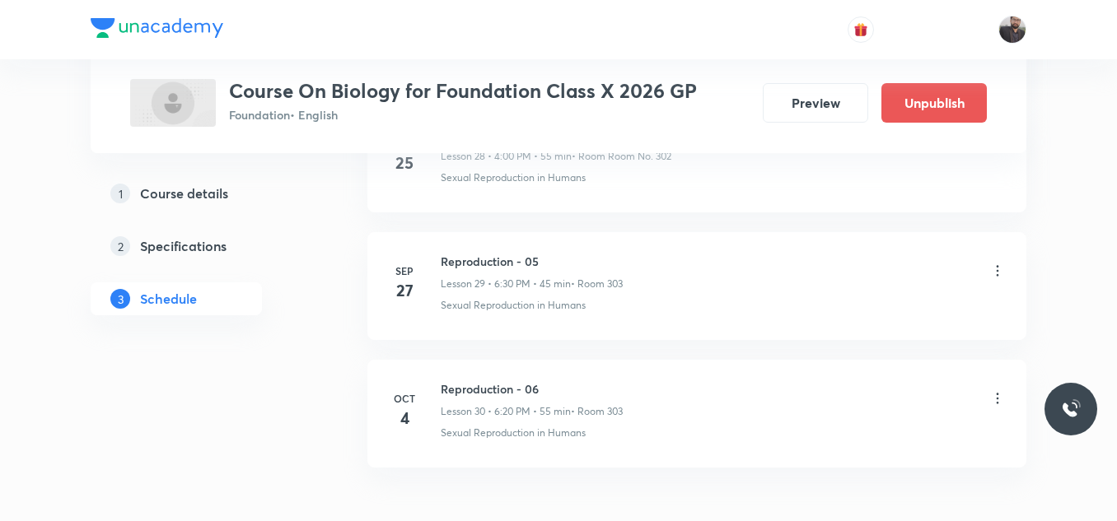
scroll to position [3871, 0]
